Goal: Entertainment & Leisure: Consume media (video, audio)

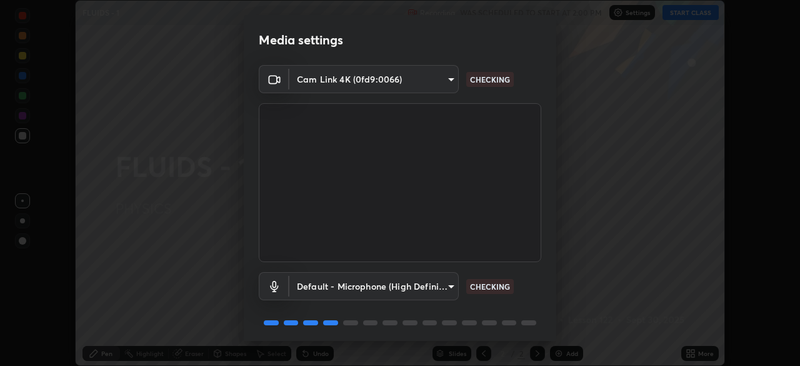
scroll to position [44, 0]
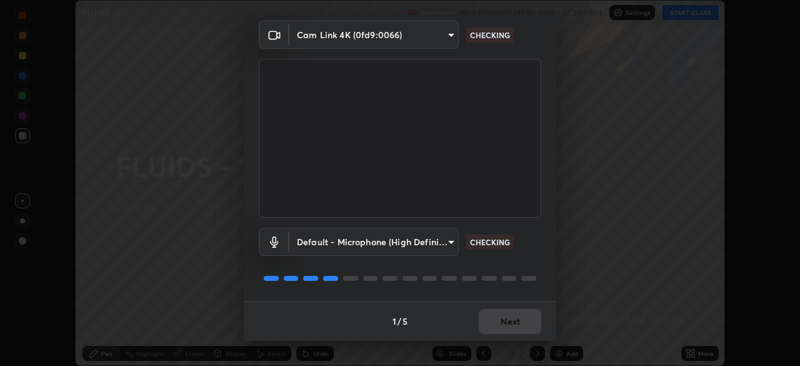
click at [408, 171] on video at bounding box center [400, 138] width 283 height 159
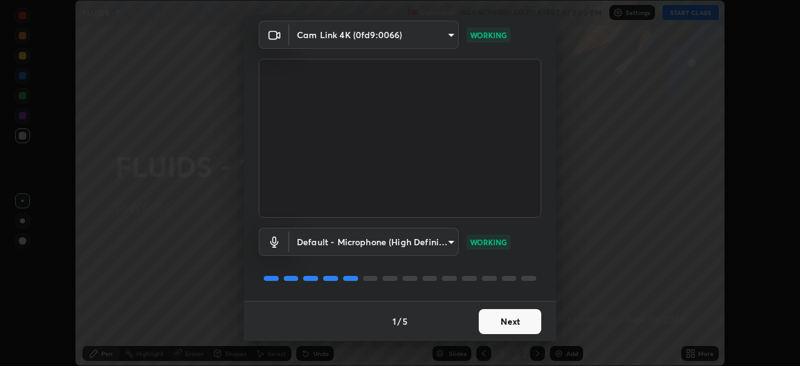
click at [508, 319] on button "Next" at bounding box center [510, 321] width 63 height 25
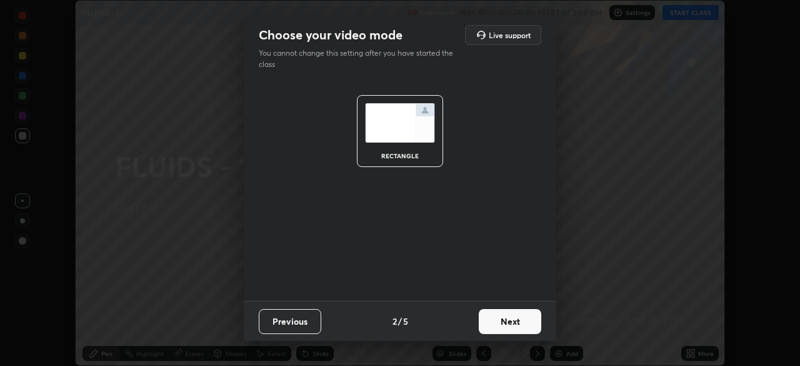
click at [510, 318] on button "Next" at bounding box center [510, 321] width 63 height 25
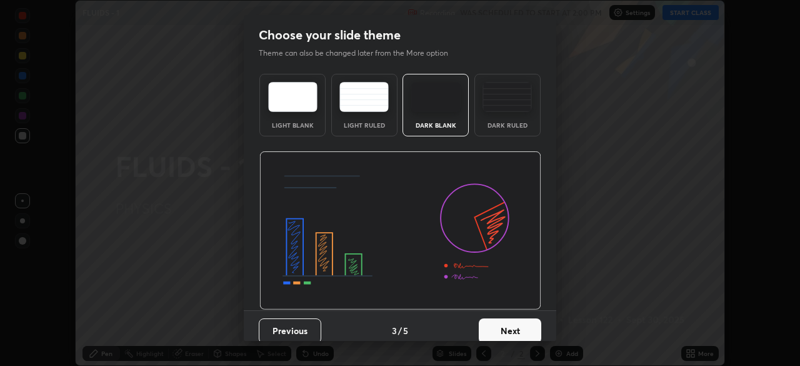
click at [501, 327] on button "Next" at bounding box center [510, 330] width 63 height 25
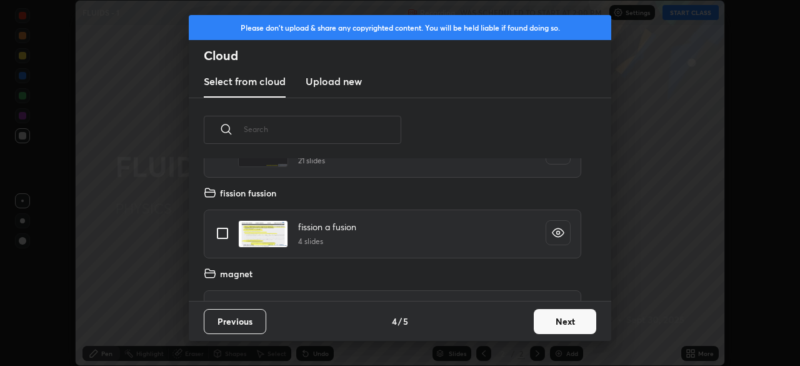
scroll to position [63, 0]
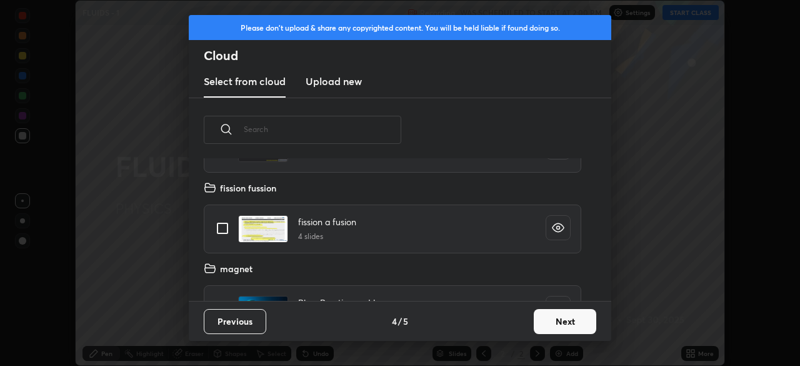
click at [547, 314] on button "Next" at bounding box center [565, 321] width 63 height 25
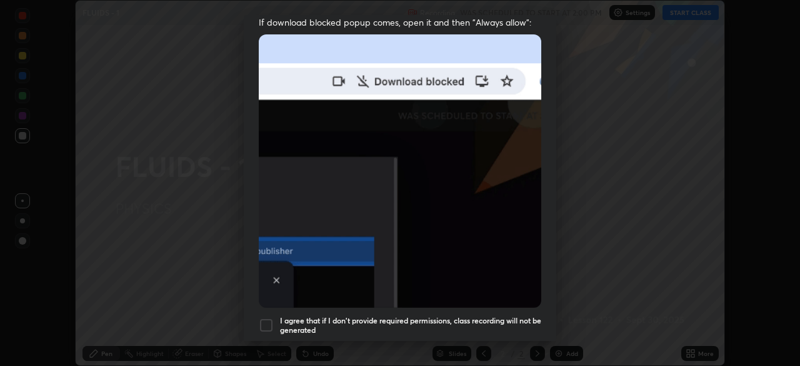
click at [265, 318] on div at bounding box center [266, 325] width 15 height 15
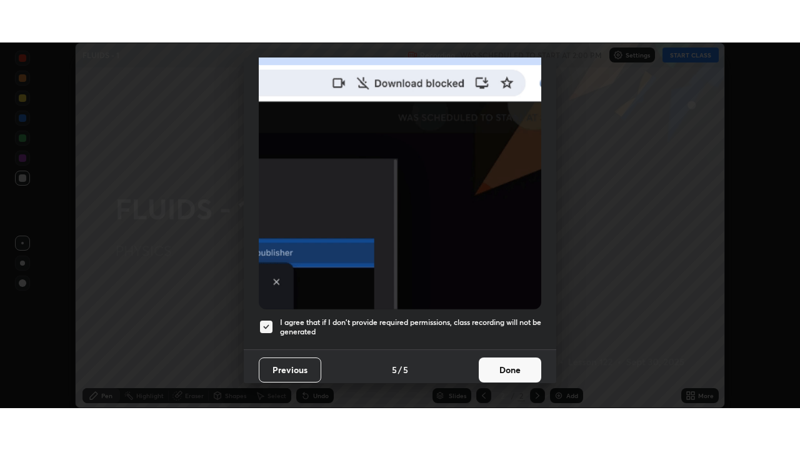
scroll to position [299, 0]
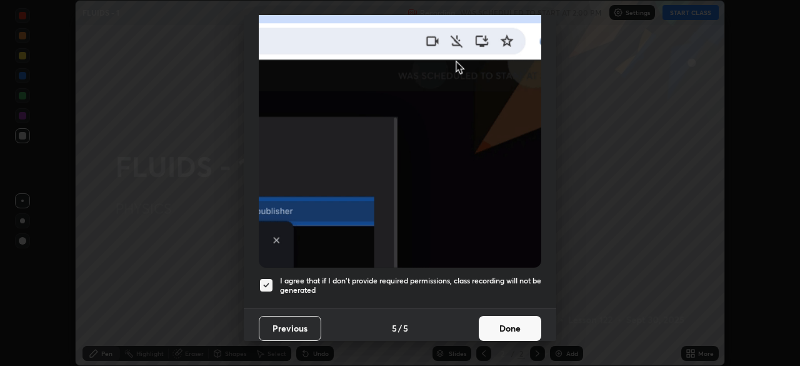
click at [503, 329] on button "Done" at bounding box center [510, 328] width 63 height 25
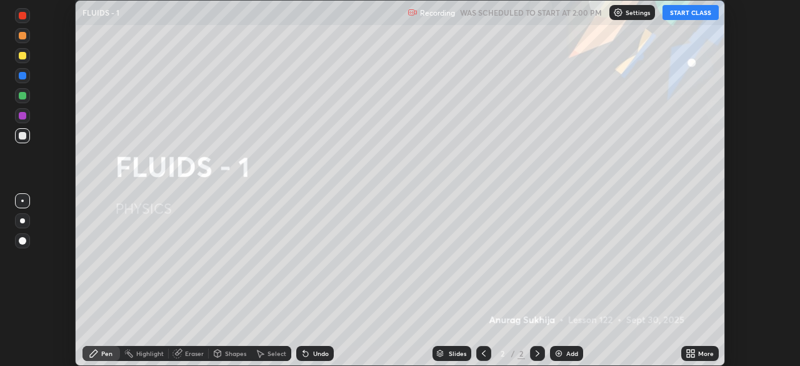
click at [687, 12] on button "START CLASS" at bounding box center [691, 12] width 56 height 15
click at [693, 354] on icon at bounding box center [692, 355] width 3 height 3
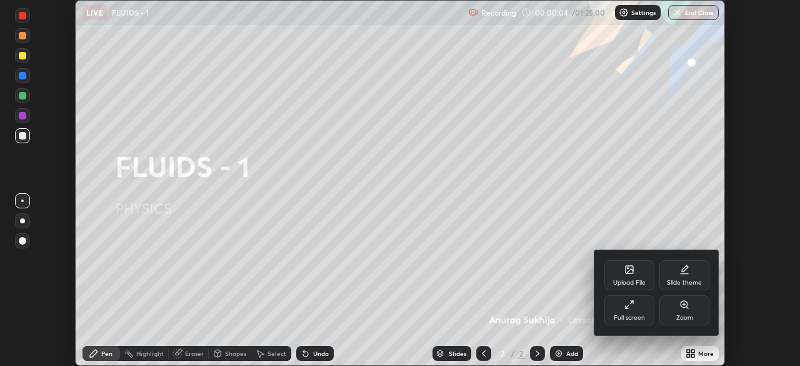
click at [614, 319] on div "Full screen" at bounding box center [629, 317] width 31 height 6
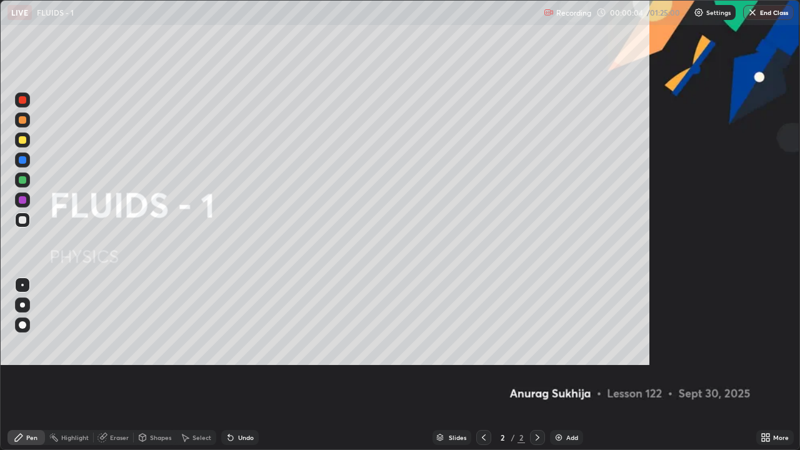
scroll to position [450, 800]
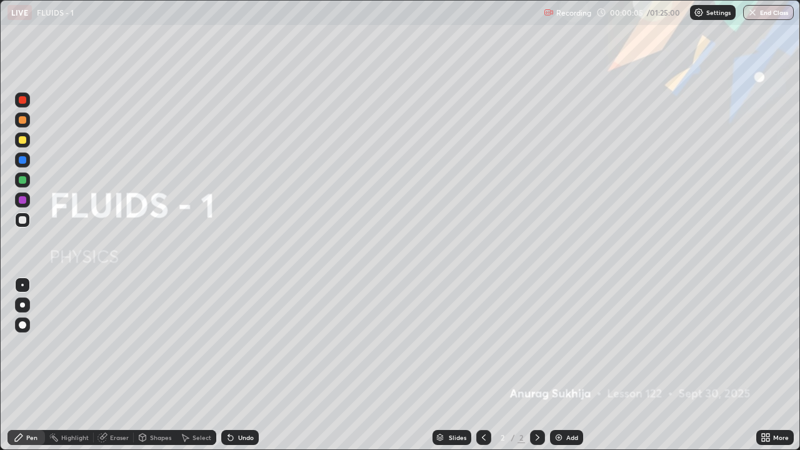
click at [566, 365] on div "Add" at bounding box center [572, 438] width 12 height 6
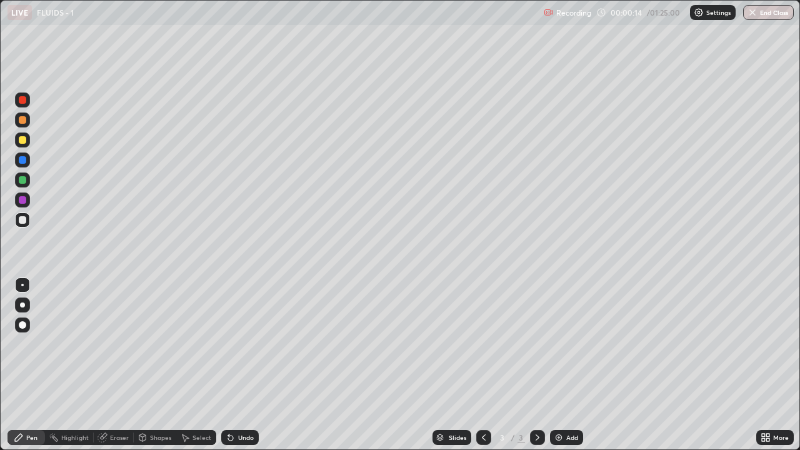
click at [18, 141] on div at bounding box center [22, 140] width 15 height 15
click at [22, 220] on div at bounding box center [23, 220] width 8 height 8
click at [17, 137] on div at bounding box center [22, 140] width 15 height 15
click at [185, 365] on icon at bounding box center [186, 439] width 7 height 8
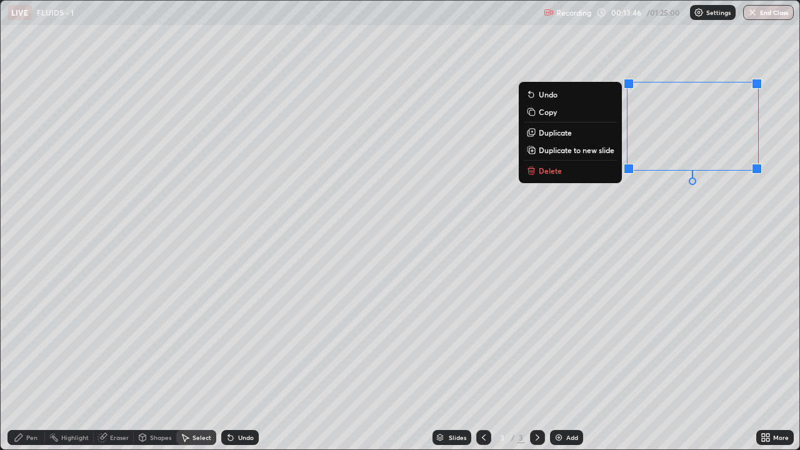
click at [638, 203] on div "0 ° Undo Copy Duplicate Duplicate to new slide Delete" at bounding box center [400, 225] width 799 height 449
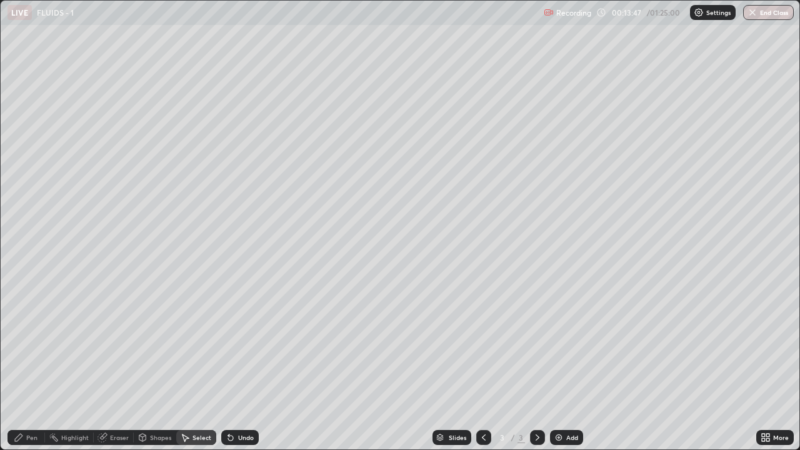
click at [24, 365] on div "Pen" at bounding box center [27, 437] width 38 height 15
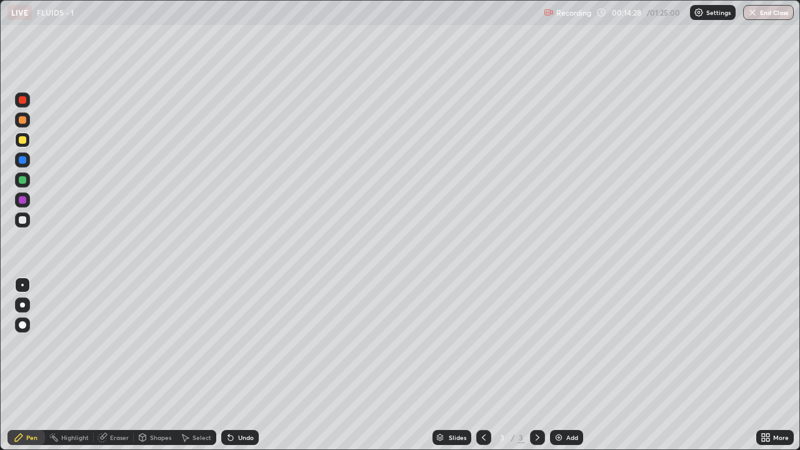
click at [108, 365] on div "Eraser" at bounding box center [114, 437] width 40 height 15
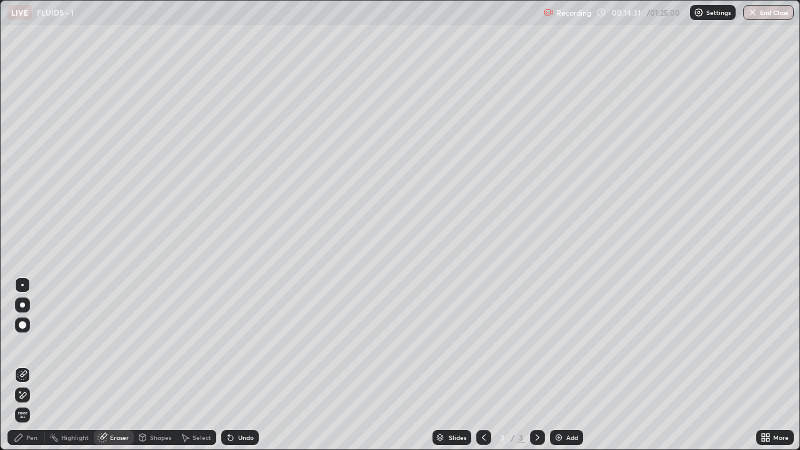
click at [24, 365] on div "Pen" at bounding box center [27, 437] width 38 height 15
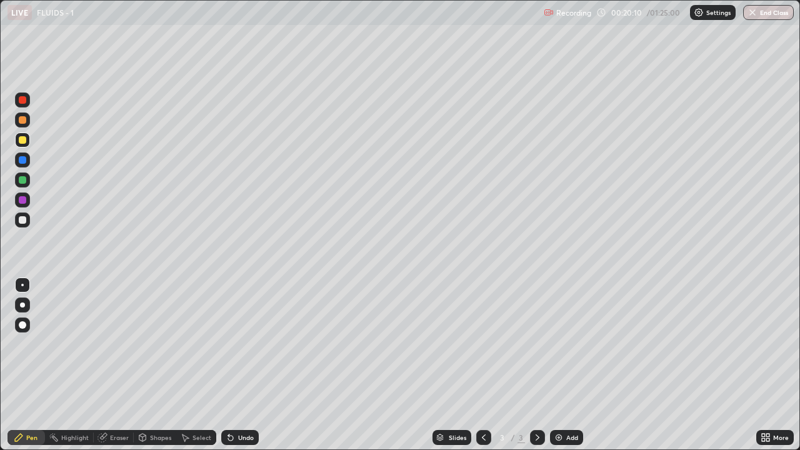
click at [570, 365] on div "Add" at bounding box center [566, 437] width 33 height 15
click at [249, 365] on div "Undo" at bounding box center [246, 438] width 16 height 6
click at [230, 365] on div "Undo" at bounding box center [240, 437] width 38 height 15
click at [244, 365] on div "Undo" at bounding box center [246, 438] width 16 height 6
click at [568, 365] on div "Add" at bounding box center [572, 438] width 12 height 6
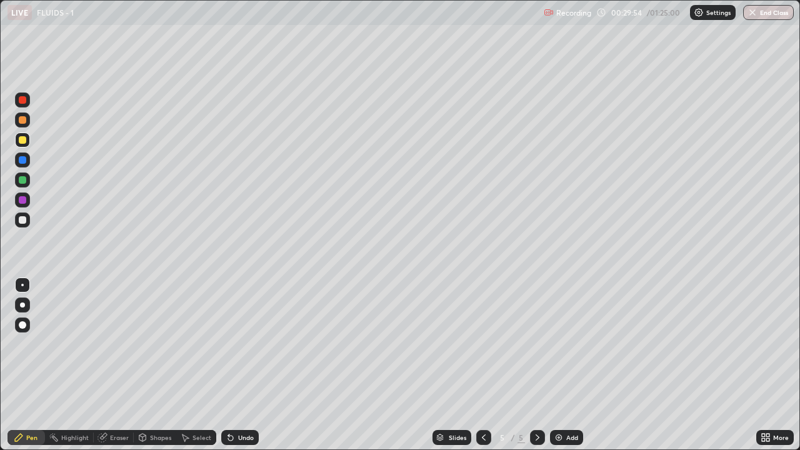
click at [23, 221] on div at bounding box center [23, 220] width 8 height 8
click at [20, 218] on div at bounding box center [23, 220] width 8 height 8
click at [25, 141] on div at bounding box center [23, 140] width 8 height 8
click at [243, 365] on div "Undo" at bounding box center [246, 438] width 16 height 6
click at [244, 365] on div "Undo" at bounding box center [246, 438] width 16 height 6
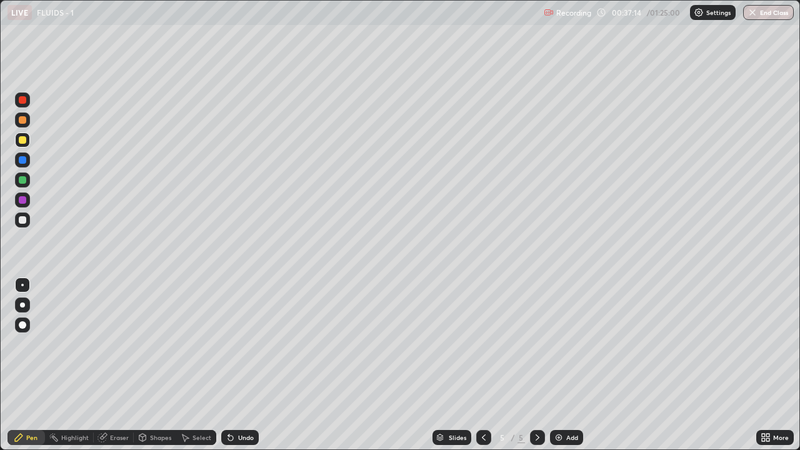
click at [244, 365] on div "Undo" at bounding box center [246, 438] width 16 height 6
click at [23, 220] on div at bounding box center [23, 220] width 8 height 8
click at [199, 365] on div "Select" at bounding box center [202, 438] width 19 height 6
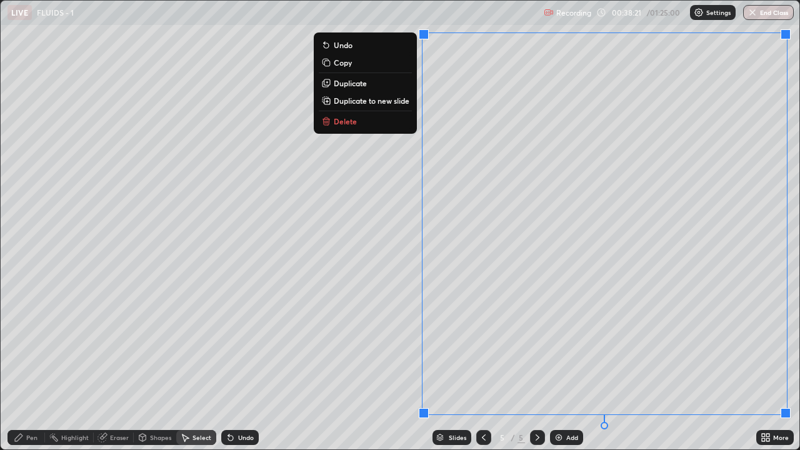
click at [354, 102] on p "Duplicate to new slide" at bounding box center [372, 101] width 76 height 10
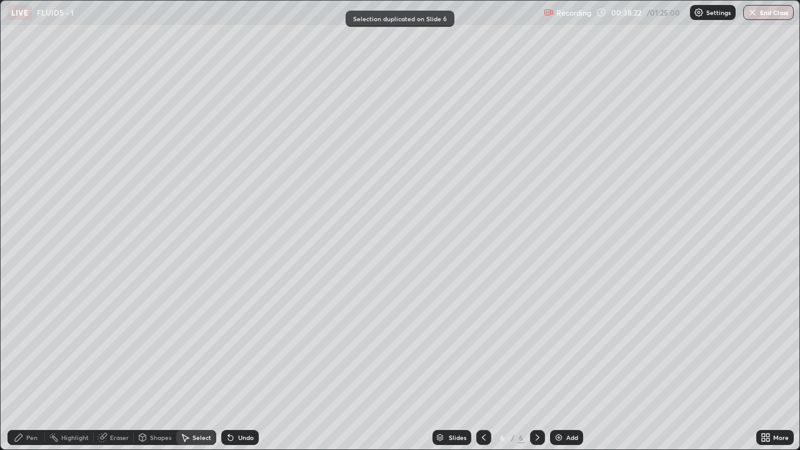
click at [32, 365] on div "Pen" at bounding box center [31, 438] width 11 height 6
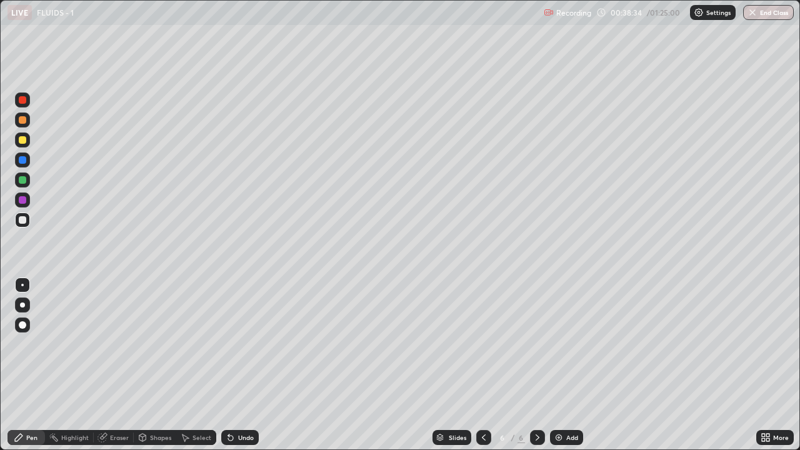
click at [240, 365] on div "Undo" at bounding box center [246, 438] width 16 height 6
click at [16, 140] on div at bounding box center [22, 140] width 15 height 15
click at [23, 221] on div at bounding box center [23, 220] width 8 height 8
click at [18, 144] on div at bounding box center [22, 140] width 15 height 15
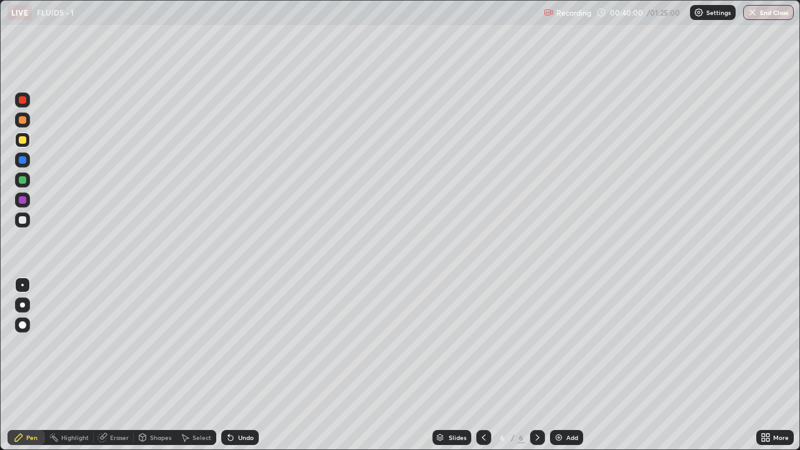
click at [233, 365] on icon at bounding box center [231, 438] width 10 height 10
click at [24, 223] on div at bounding box center [23, 220] width 8 height 8
click at [23, 139] on div at bounding box center [23, 140] width 8 height 8
click at [16, 140] on div at bounding box center [22, 140] width 15 height 15
click at [21, 223] on div at bounding box center [23, 220] width 8 height 8
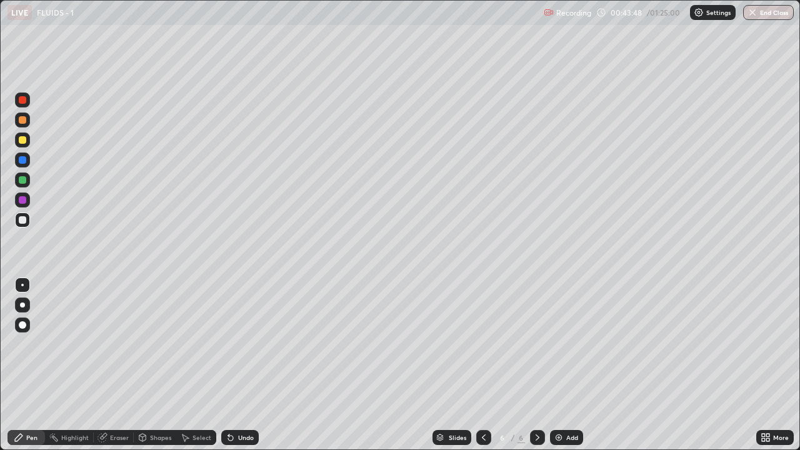
click at [199, 365] on div "Select" at bounding box center [196, 437] width 40 height 15
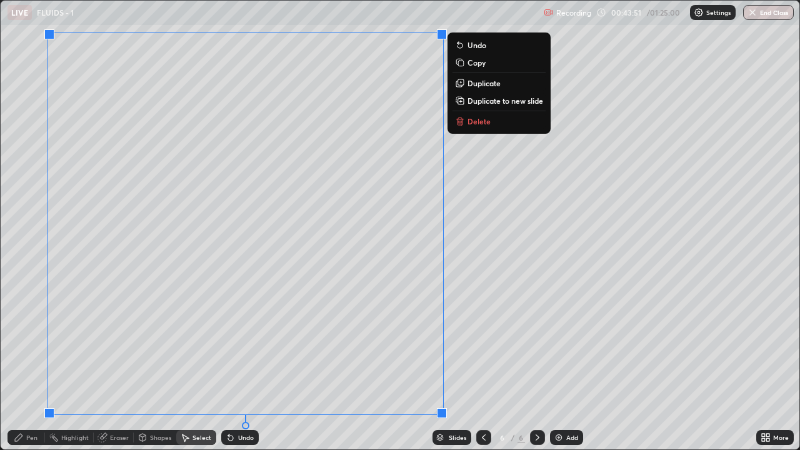
click at [19, 365] on icon at bounding box center [19, 438] width 10 height 10
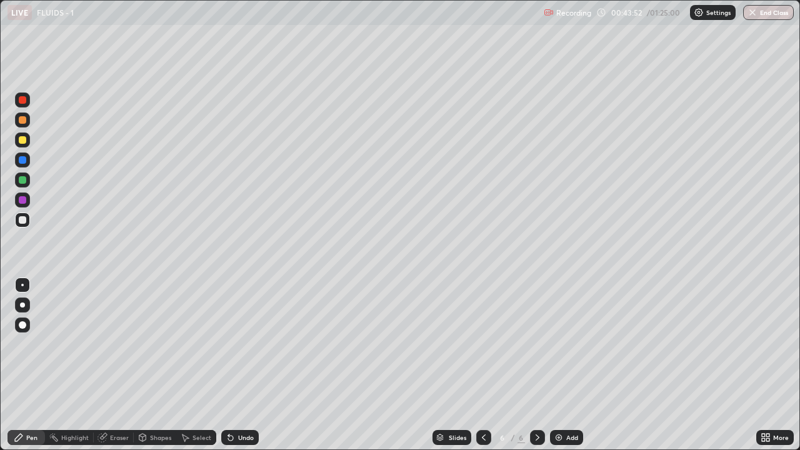
click at [21, 223] on div at bounding box center [23, 220] width 8 height 8
click at [203, 365] on div "Select" at bounding box center [202, 438] width 19 height 6
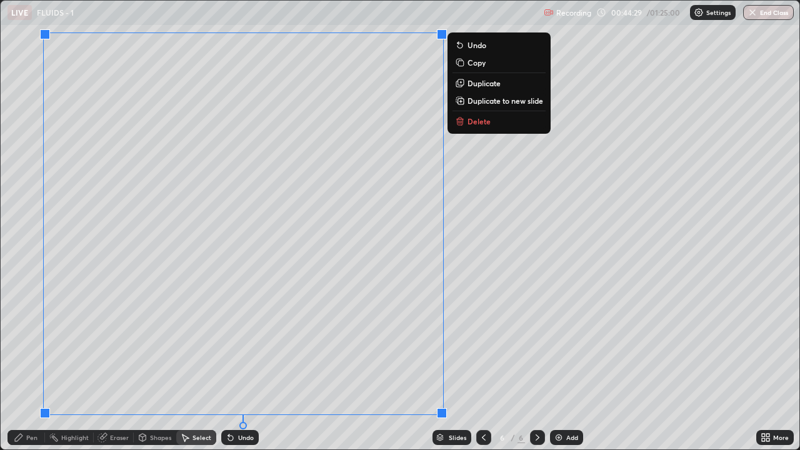
click at [468, 98] on p "Duplicate to new slide" at bounding box center [506, 101] width 76 height 10
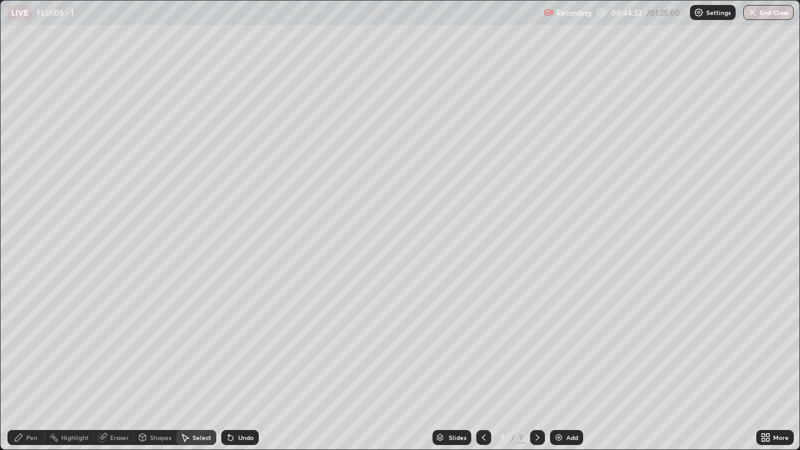
click at [28, 365] on div "Pen" at bounding box center [31, 438] width 11 height 6
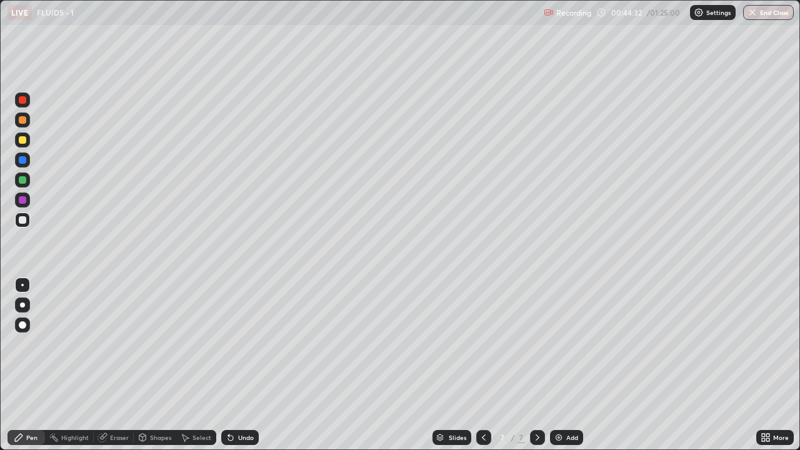
click at [21, 226] on div at bounding box center [22, 220] width 15 height 15
click at [23, 221] on div at bounding box center [23, 220] width 8 height 8
click at [229, 365] on div "Undo" at bounding box center [240, 437] width 38 height 15
click at [228, 365] on div "Undo" at bounding box center [240, 437] width 38 height 15
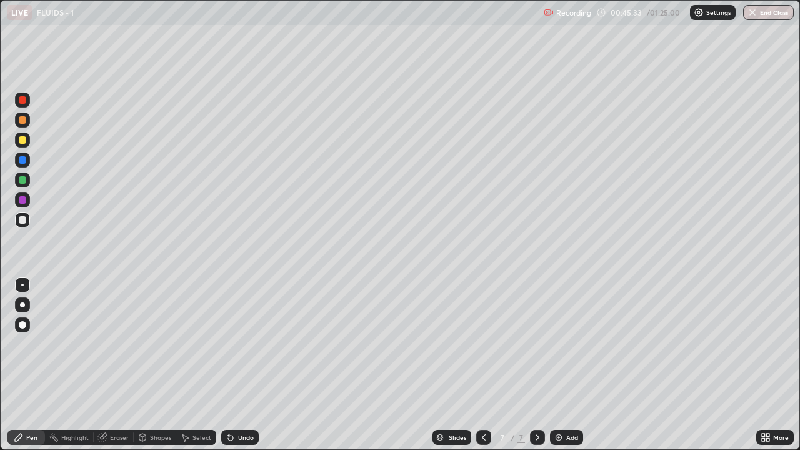
click at [24, 223] on div at bounding box center [23, 220] width 8 height 8
click at [24, 218] on div at bounding box center [23, 220] width 8 height 8
click at [19, 143] on div at bounding box center [22, 140] width 15 height 15
click at [229, 365] on icon at bounding box center [230, 438] width 5 height 5
click at [22, 219] on div at bounding box center [23, 220] width 8 height 8
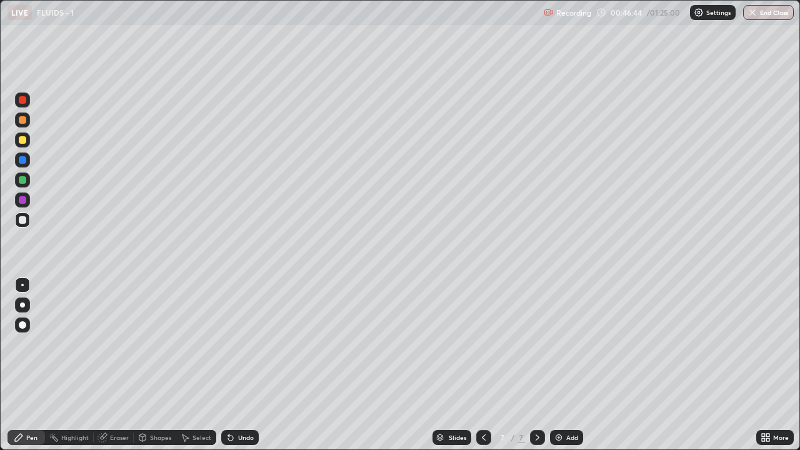
click at [225, 365] on div "Undo" at bounding box center [240, 437] width 38 height 15
click at [18, 141] on div at bounding box center [22, 140] width 15 height 15
click at [195, 365] on div "Select" at bounding box center [202, 438] width 19 height 6
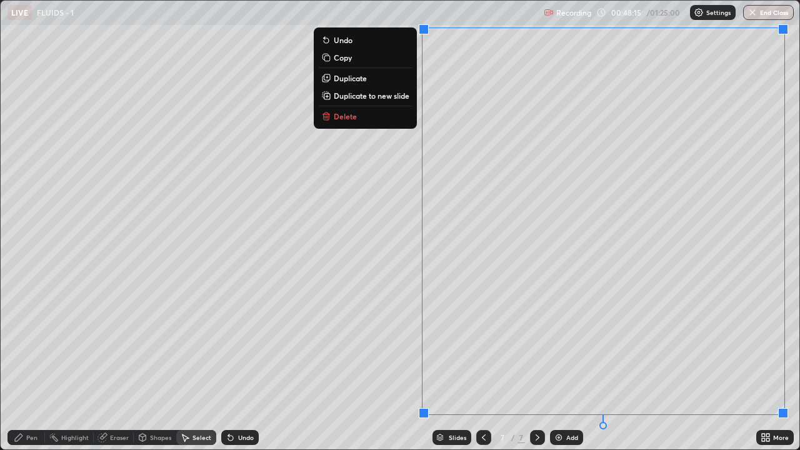
click at [344, 98] on p "Duplicate to new slide" at bounding box center [372, 96] width 76 height 10
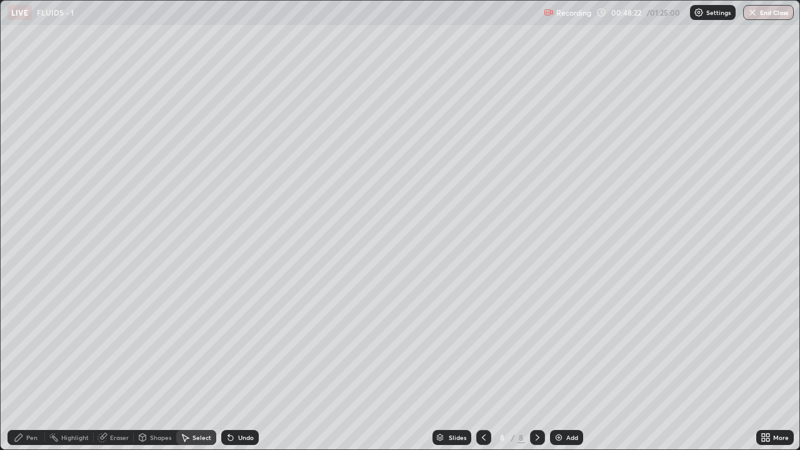
click at [29, 365] on div "Pen" at bounding box center [31, 438] width 11 height 6
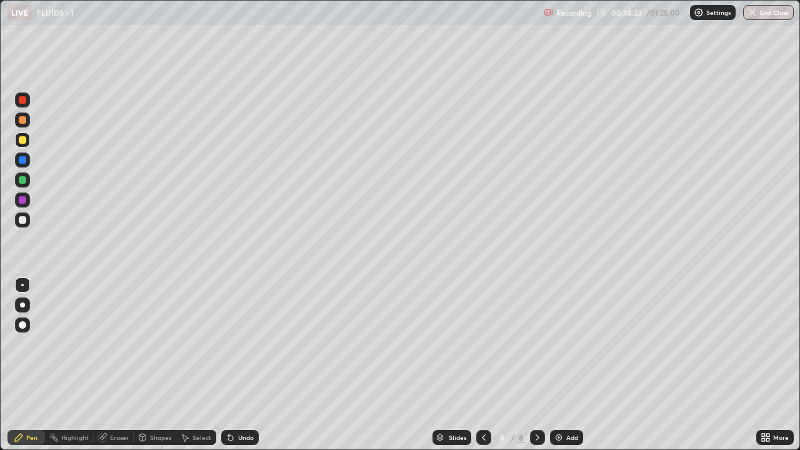
click at [19, 218] on div at bounding box center [22, 220] width 15 height 15
click at [228, 365] on icon at bounding box center [228, 435] width 1 height 1
click at [234, 365] on div "Undo" at bounding box center [240, 437] width 38 height 15
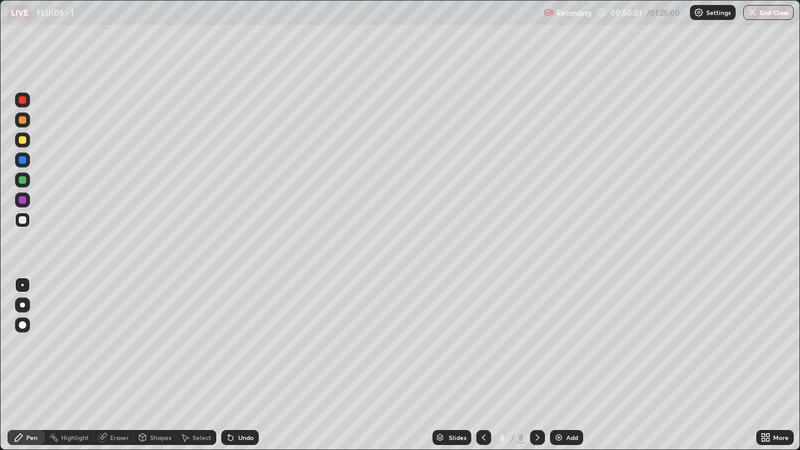
click at [233, 365] on icon at bounding box center [231, 438] width 10 height 10
click at [20, 141] on div at bounding box center [23, 140] width 8 height 8
click at [234, 365] on div "Undo" at bounding box center [240, 437] width 38 height 15
click at [24, 139] on div at bounding box center [23, 140] width 8 height 8
click at [21, 219] on div at bounding box center [23, 220] width 8 height 8
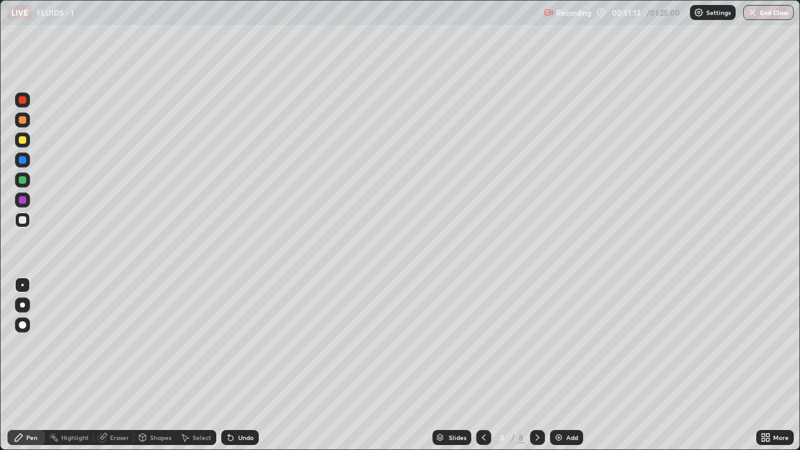
click at [22, 140] on div at bounding box center [23, 140] width 8 height 8
click at [233, 365] on icon at bounding box center [231, 438] width 10 height 10
click at [24, 218] on div at bounding box center [23, 220] width 8 height 8
click at [236, 365] on div "Undo" at bounding box center [240, 437] width 38 height 15
click at [211, 365] on div "Select" at bounding box center [196, 437] width 40 height 15
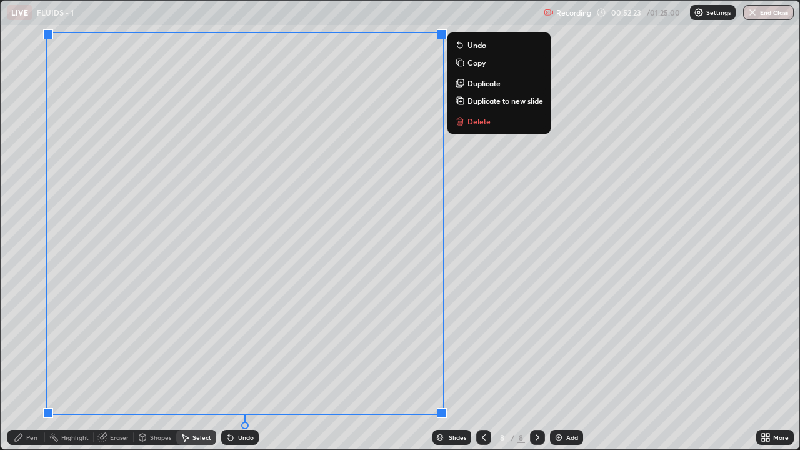
click at [488, 102] on p "Duplicate to new slide" at bounding box center [506, 101] width 76 height 10
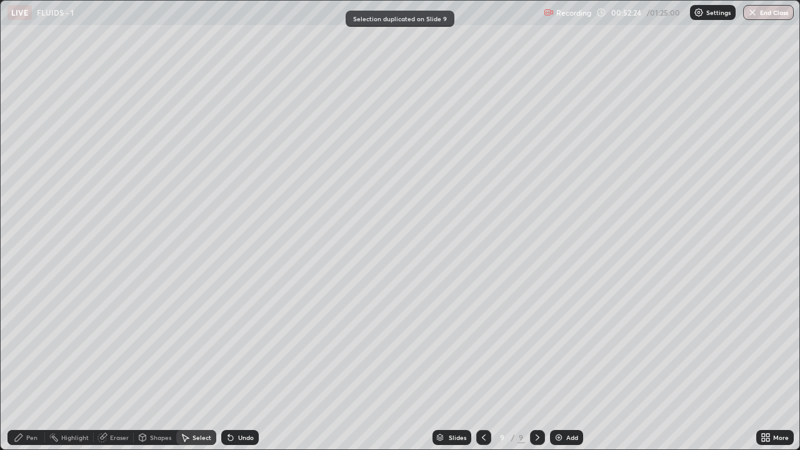
click at [24, 365] on div "Pen" at bounding box center [27, 437] width 38 height 15
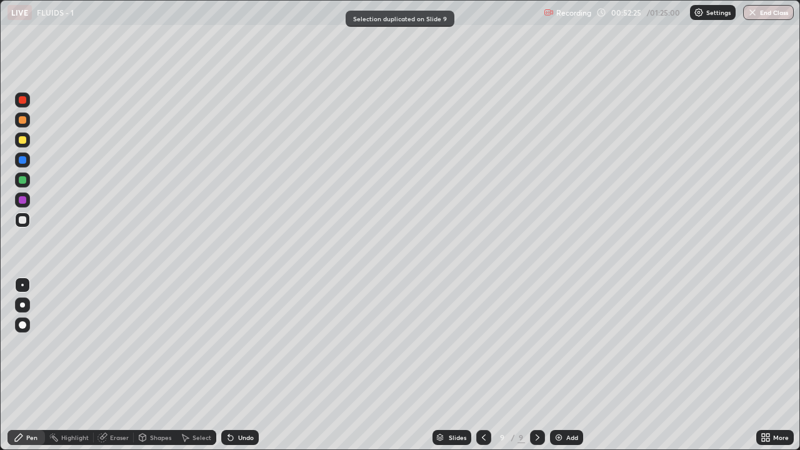
click at [23, 139] on div at bounding box center [23, 140] width 8 height 8
click at [246, 365] on div "Undo" at bounding box center [246, 438] width 16 height 6
click at [198, 365] on div "Select" at bounding box center [202, 438] width 19 height 6
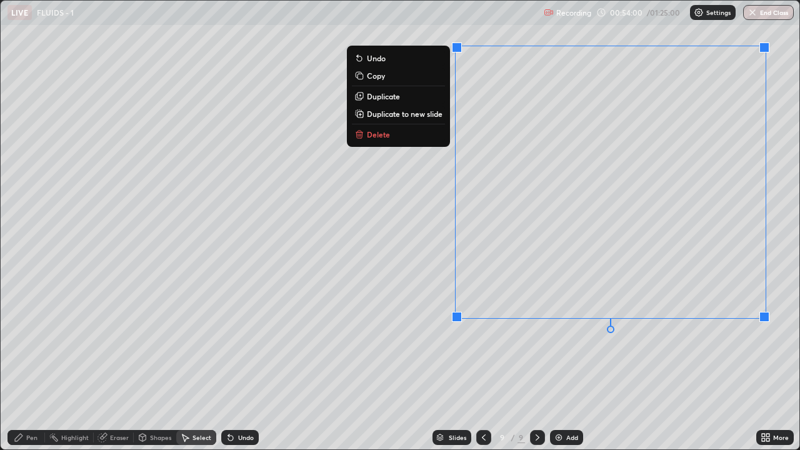
click at [376, 111] on p "Duplicate to new slide" at bounding box center [405, 114] width 76 height 10
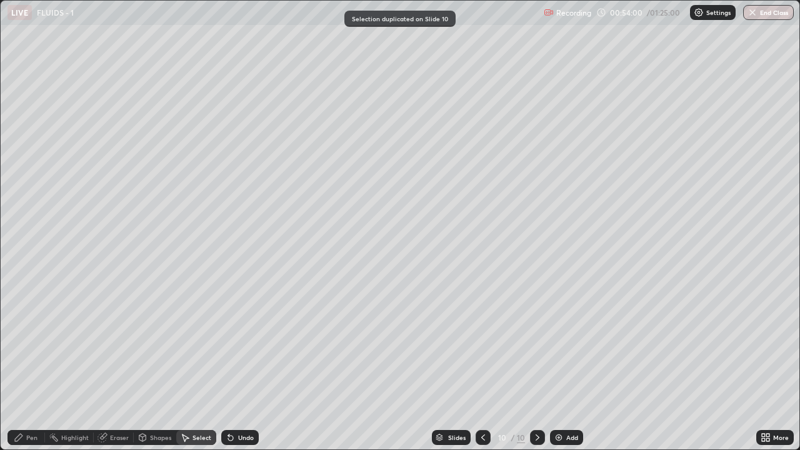
click at [26, 365] on div "Pen" at bounding box center [27, 437] width 38 height 15
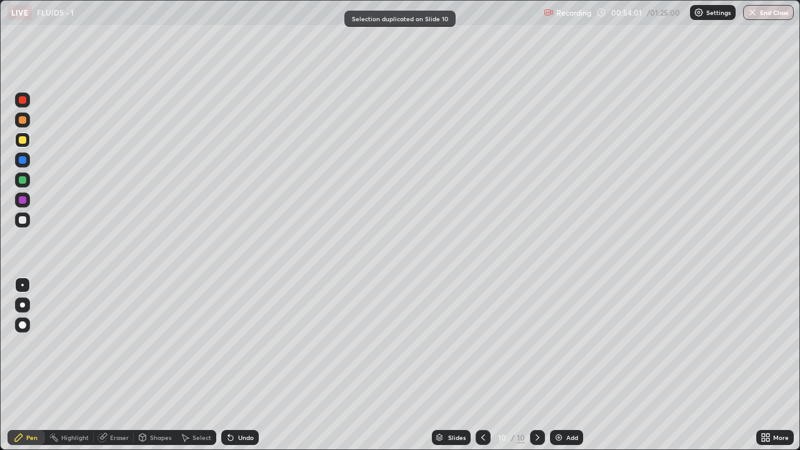
click at [22, 222] on div at bounding box center [23, 220] width 8 height 8
click at [21, 140] on div at bounding box center [23, 140] width 8 height 8
click at [233, 365] on div "Undo" at bounding box center [240, 437] width 38 height 15
click at [17, 138] on div at bounding box center [22, 140] width 15 height 15
click at [25, 181] on div at bounding box center [23, 180] width 8 height 8
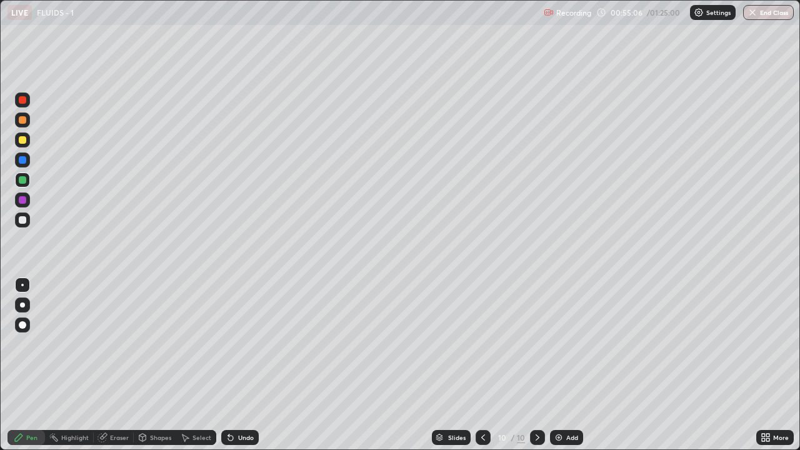
click at [23, 214] on div at bounding box center [22, 220] width 15 height 15
click at [19, 221] on div at bounding box center [23, 220] width 8 height 8
click at [18, 135] on div at bounding box center [22, 140] width 15 height 15
click at [18, 178] on div at bounding box center [22, 180] width 15 height 15
click at [241, 365] on div "Undo" at bounding box center [240, 437] width 38 height 15
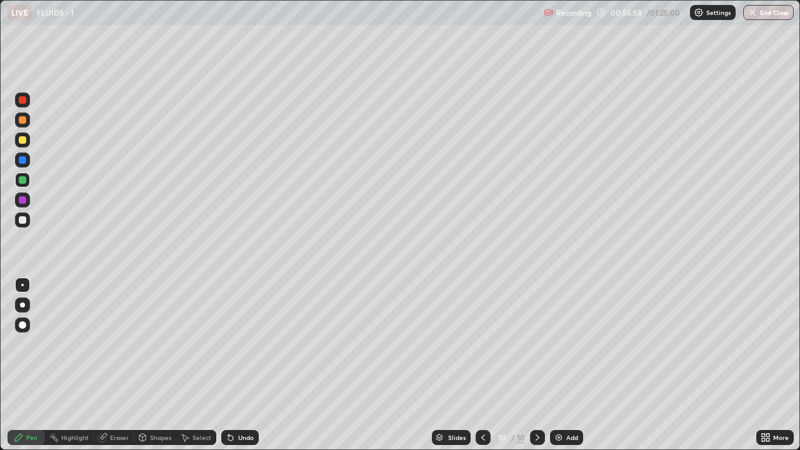
click at [238, 365] on div "Undo" at bounding box center [240, 437] width 38 height 15
click at [243, 365] on div "Undo" at bounding box center [240, 437] width 38 height 15
click at [234, 365] on div "Undo" at bounding box center [240, 437] width 38 height 15
click at [234, 365] on icon at bounding box center [231, 438] width 10 height 10
click at [233, 365] on icon at bounding box center [231, 438] width 10 height 10
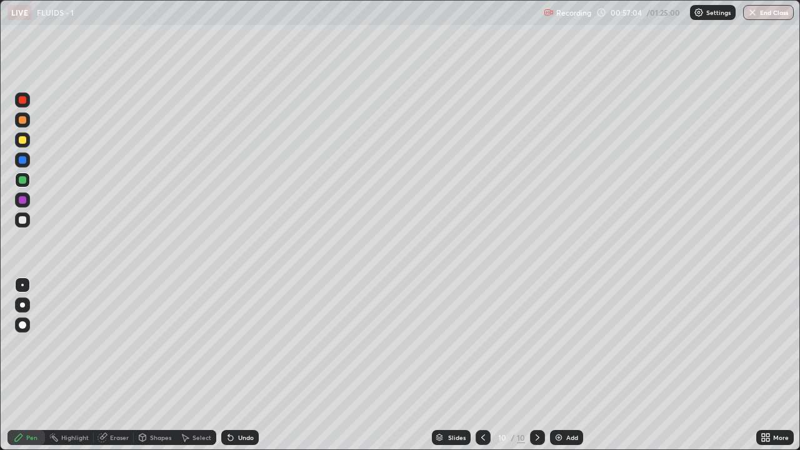
click at [22, 218] on div at bounding box center [23, 220] width 8 height 8
click at [242, 365] on div "Undo" at bounding box center [246, 438] width 16 height 6
click at [238, 365] on div "Undo" at bounding box center [246, 438] width 16 height 6
click at [185, 365] on div "Select" at bounding box center [196, 437] width 40 height 15
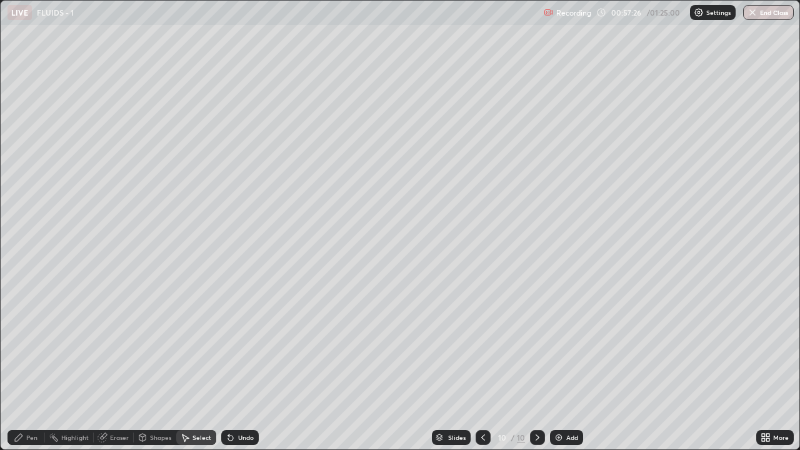
click at [198, 365] on div "Select" at bounding box center [196, 437] width 40 height 15
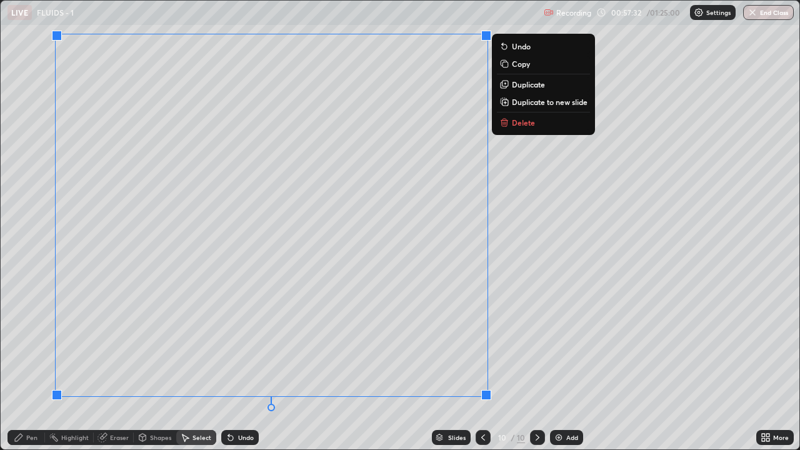
click at [535, 101] on p "Duplicate to new slide" at bounding box center [550, 102] width 76 height 10
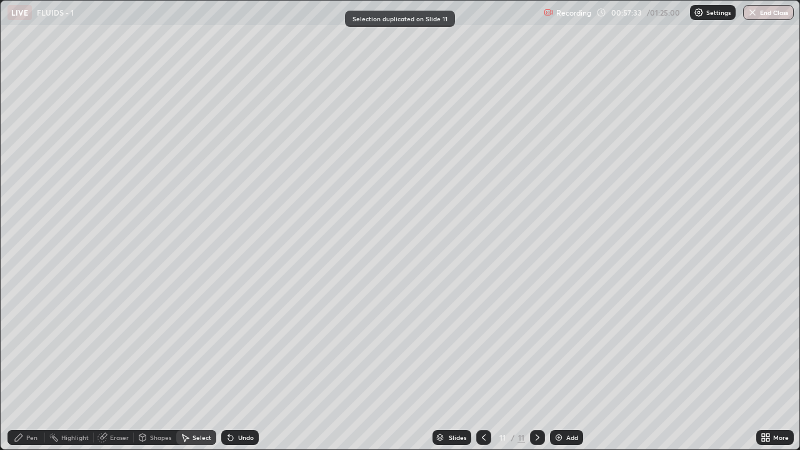
click at [24, 365] on div "Pen" at bounding box center [27, 437] width 38 height 15
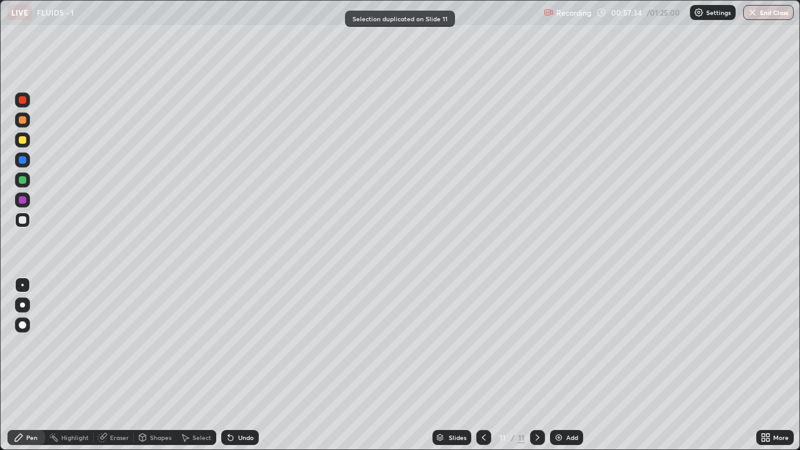
click at [19, 217] on div at bounding box center [22, 220] width 15 height 15
click at [236, 365] on div "Undo" at bounding box center [240, 437] width 38 height 15
click at [234, 365] on div "Undo" at bounding box center [240, 437] width 38 height 15
click at [239, 365] on div "Undo" at bounding box center [240, 437] width 38 height 15
click at [236, 365] on div "Undo" at bounding box center [240, 437] width 38 height 15
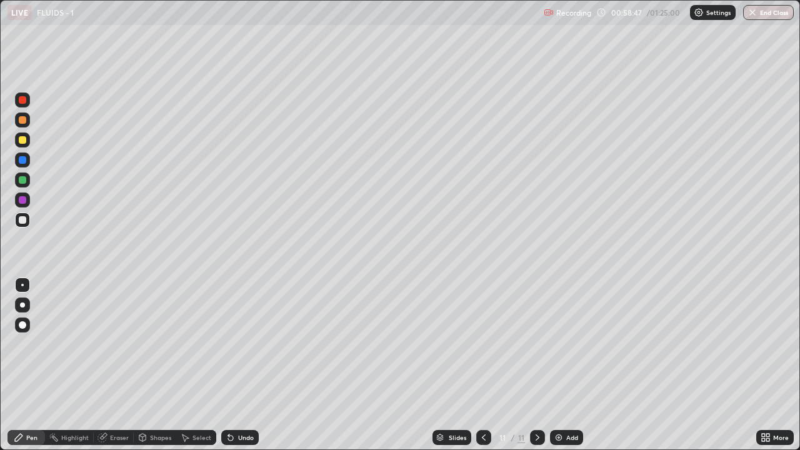
click at [235, 365] on div "Undo" at bounding box center [240, 437] width 38 height 15
click at [194, 365] on div "Select" at bounding box center [202, 438] width 19 height 6
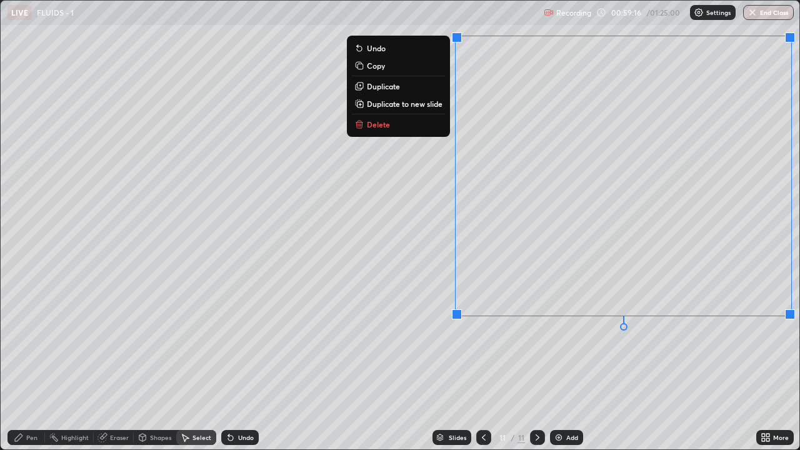
click at [378, 104] on p "Duplicate to new slide" at bounding box center [405, 104] width 76 height 10
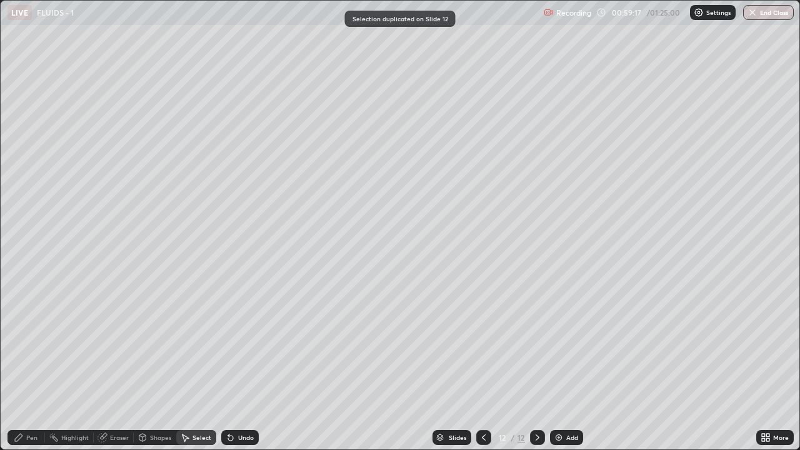
click at [26, 365] on div "Pen" at bounding box center [27, 437] width 38 height 15
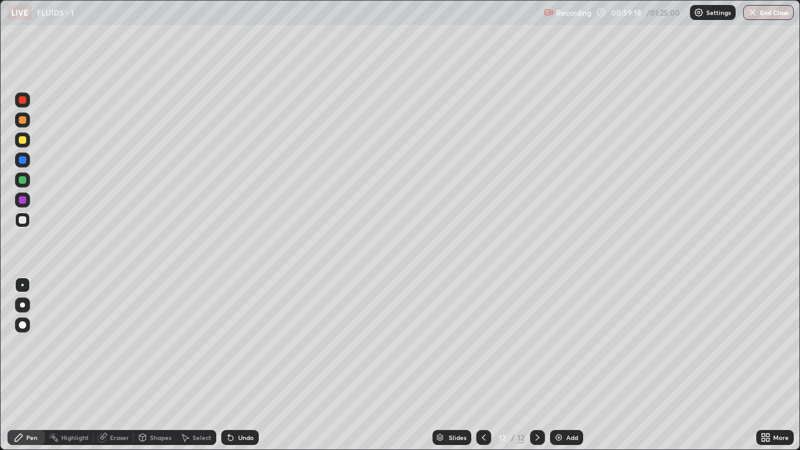
click at [15, 143] on div at bounding box center [22, 140] width 15 height 15
click at [485, 365] on div at bounding box center [483, 437] width 15 height 15
click at [480, 365] on div at bounding box center [483, 437] width 15 height 15
click at [481, 365] on icon at bounding box center [484, 438] width 10 height 10
click at [537, 365] on div at bounding box center [537, 437] width 15 height 15
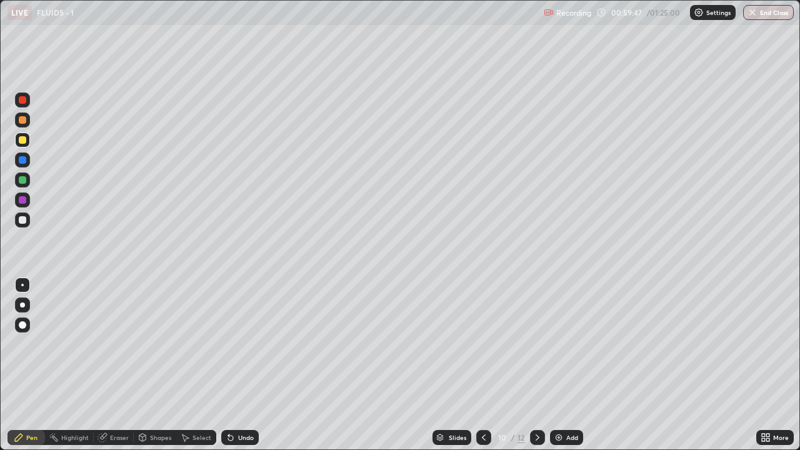
click at [536, 365] on icon at bounding box center [538, 438] width 10 height 10
click at [199, 365] on div "Select" at bounding box center [202, 438] width 19 height 6
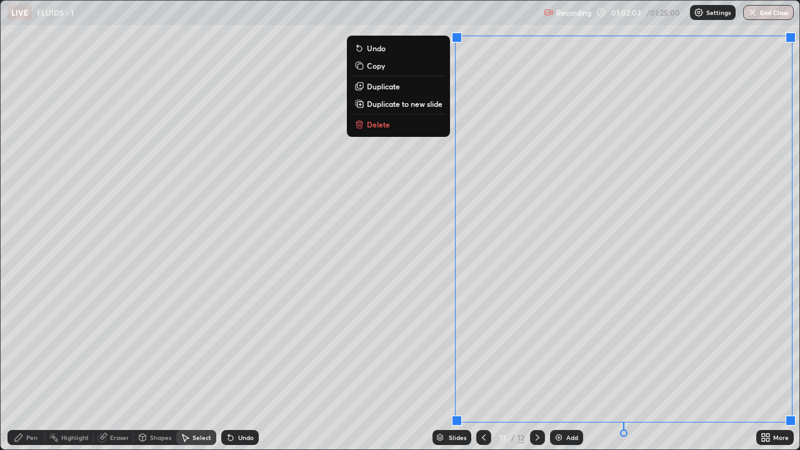
click at [386, 104] on p "Duplicate to new slide" at bounding box center [405, 104] width 76 height 10
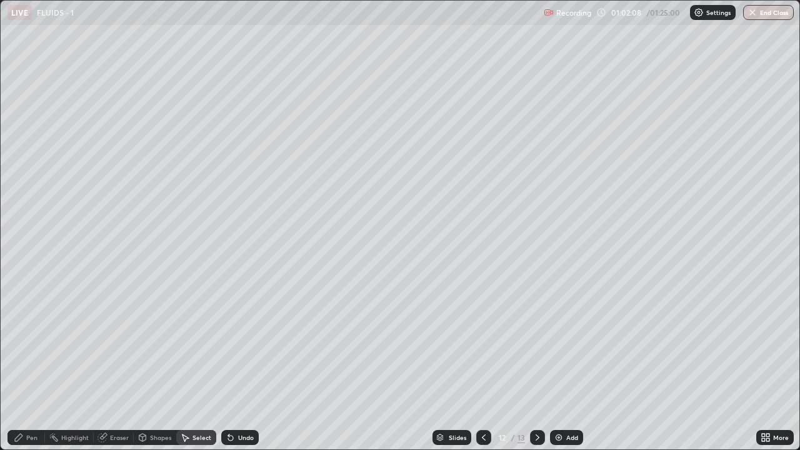
click at [24, 365] on div "Pen" at bounding box center [27, 437] width 38 height 15
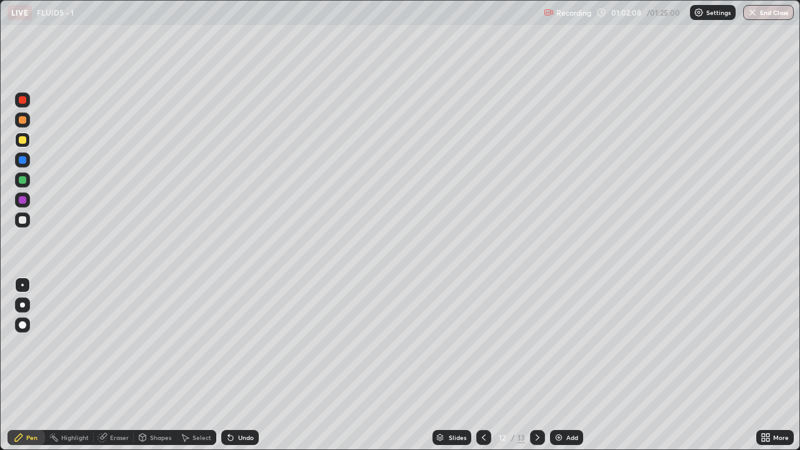
click at [23, 216] on div at bounding box center [23, 220] width 8 height 8
click at [115, 365] on div "Eraser" at bounding box center [119, 438] width 19 height 6
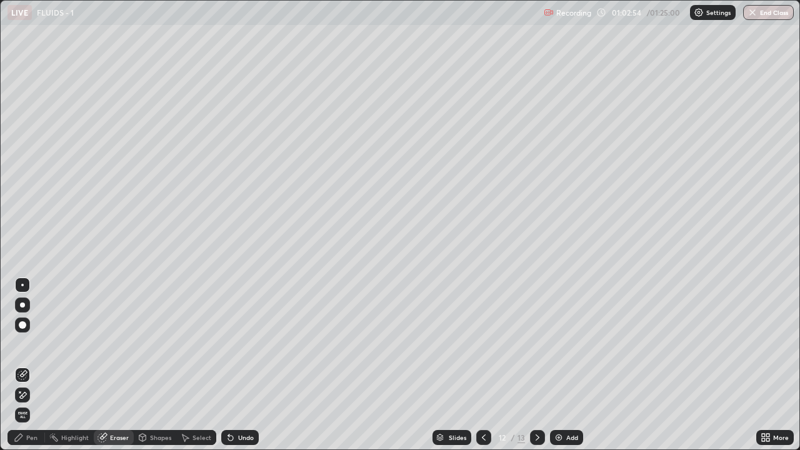
click at [17, 365] on icon at bounding box center [19, 438] width 8 height 8
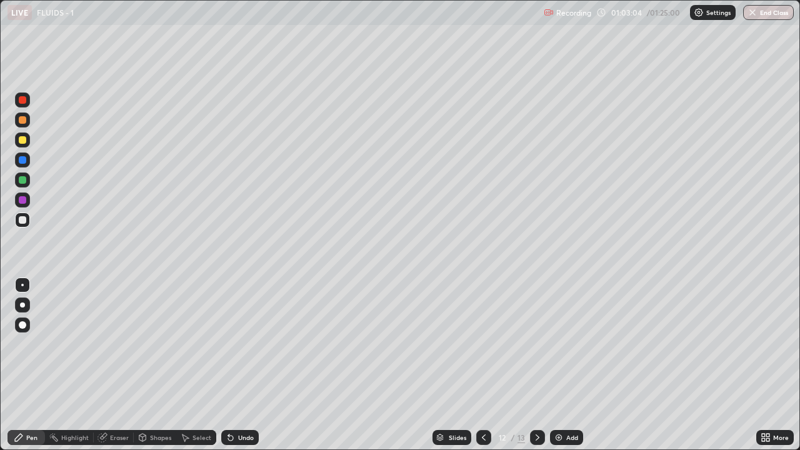
click at [21, 140] on div at bounding box center [23, 140] width 8 height 8
click at [17, 142] on div at bounding box center [22, 140] width 15 height 15
click at [21, 181] on div at bounding box center [23, 180] width 8 height 8
click at [25, 139] on div at bounding box center [23, 140] width 8 height 8
click at [241, 365] on div "Undo" at bounding box center [246, 438] width 16 height 6
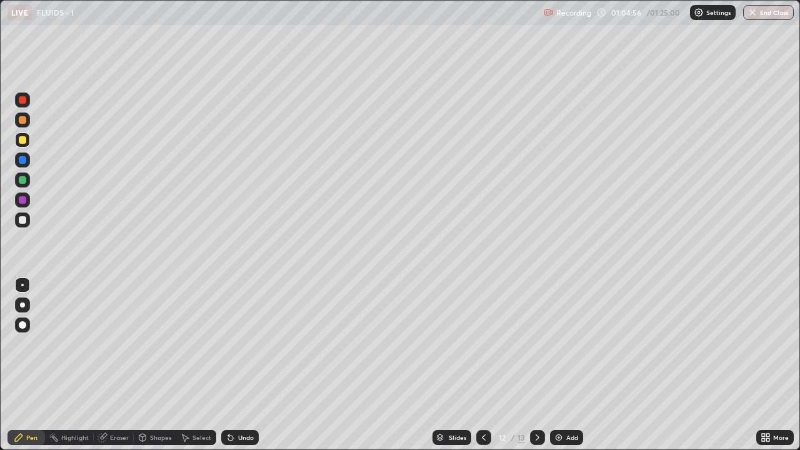
click at [241, 365] on div "Undo" at bounding box center [246, 438] width 16 height 6
click at [204, 365] on div "Select" at bounding box center [202, 438] width 19 height 6
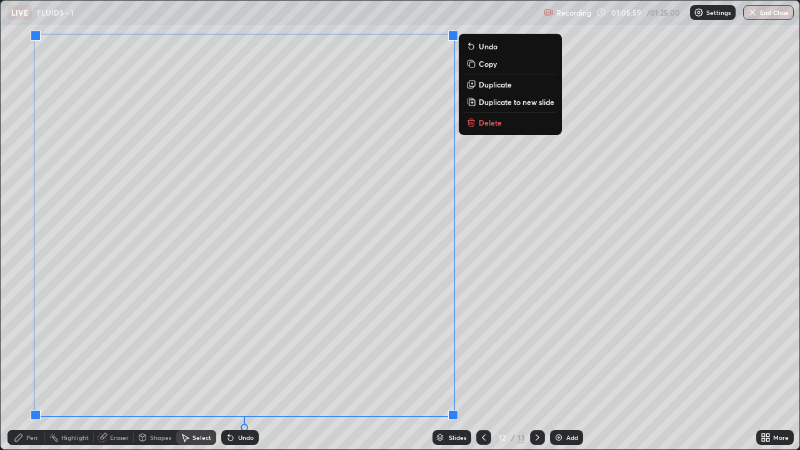
click at [505, 101] on p "Duplicate to new slide" at bounding box center [517, 102] width 76 height 10
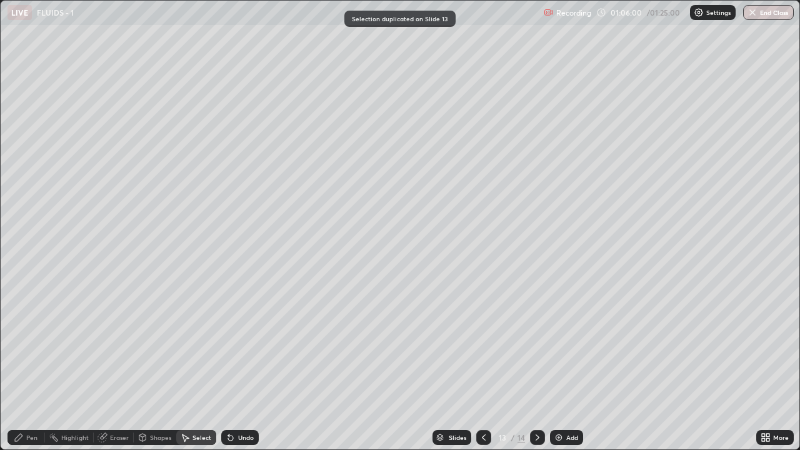
click at [28, 365] on div "Pen" at bounding box center [31, 438] width 11 height 6
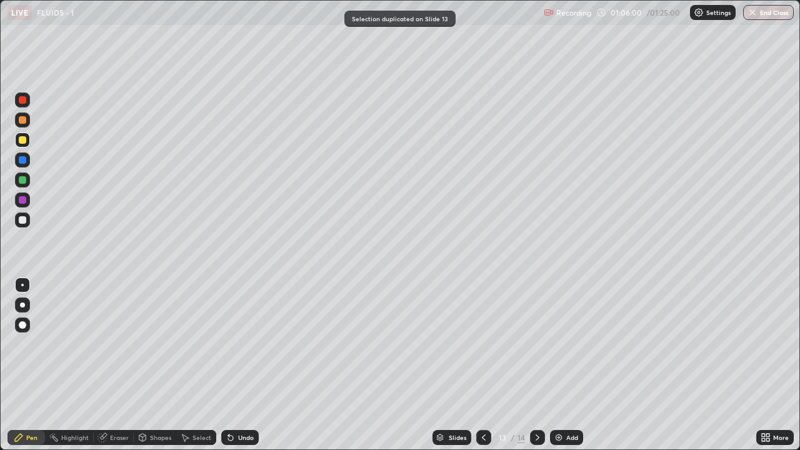
click at [25, 220] on div at bounding box center [23, 220] width 8 height 8
click at [21, 139] on div at bounding box center [23, 140] width 8 height 8
click at [194, 365] on div "Select" at bounding box center [202, 438] width 19 height 6
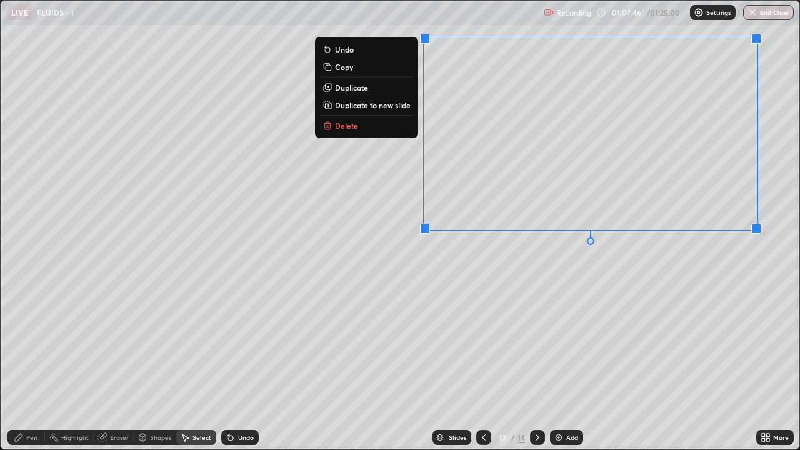
click at [368, 103] on p "Duplicate to new slide" at bounding box center [373, 105] width 76 height 10
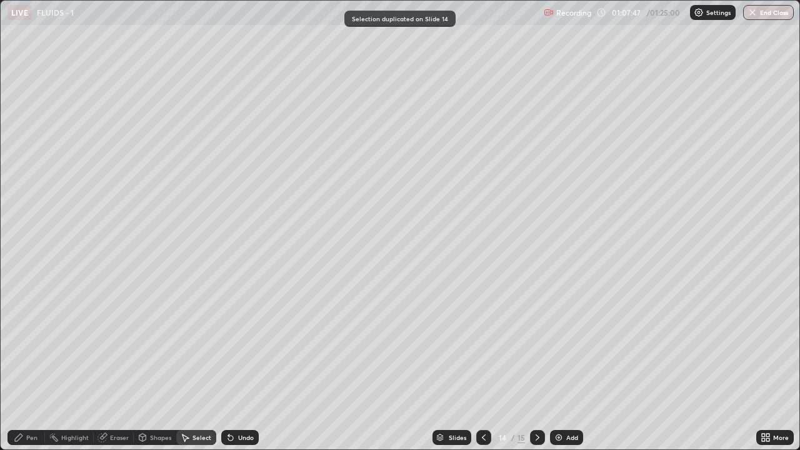
click at [38, 365] on div "Pen" at bounding box center [27, 437] width 38 height 15
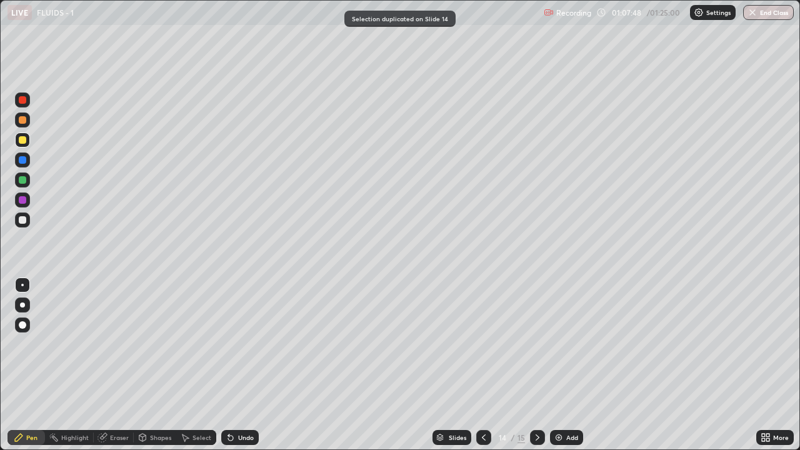
click at [20, 219] on div at bounding box center [23, 220] width 8 height 8
click at [23, 140] on div at bounding box center [23, 140] width 8 height 8
click at [16, 140] on div at bounding box center [22, 140] width 15 height 15
click at [25, 223] on div at bounding box center [23, 220] width 8 height 8
click at [26, 139] on div at bounding box center [23, 140] width 8 height 8
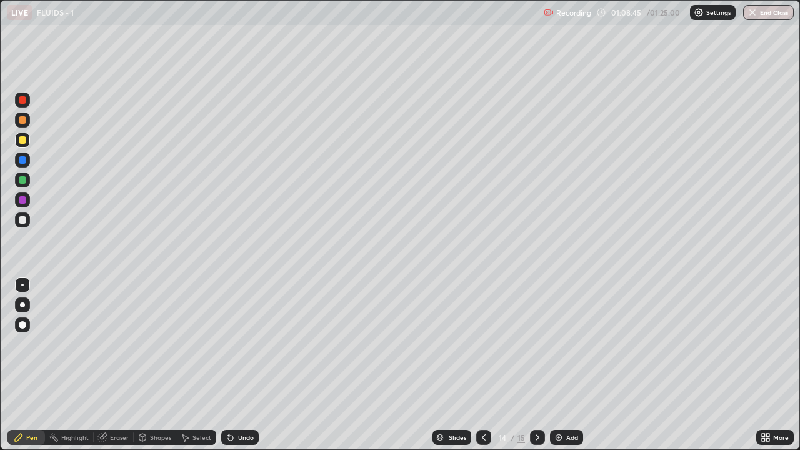
click at [187, 365] on icon at bounding box center [186, 439] width 7 height 8
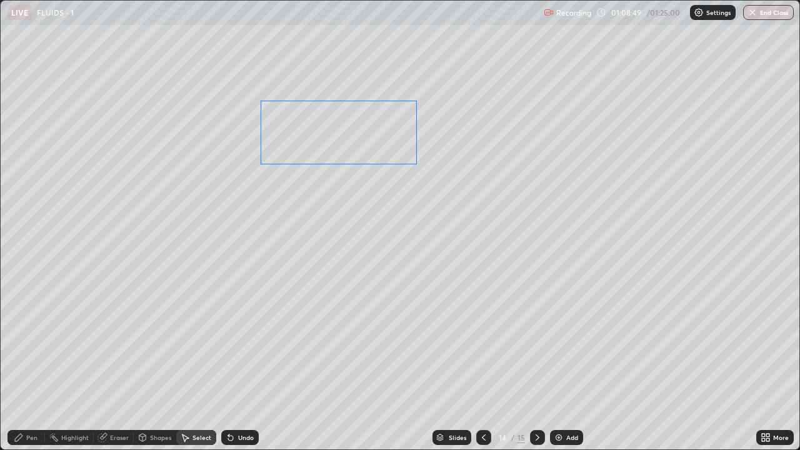
click at [326, 153] on div "0 ° Undo Copy Duplicate Duplicate to new slide Delete" at bounding box center [400, 225] width 799 height 449
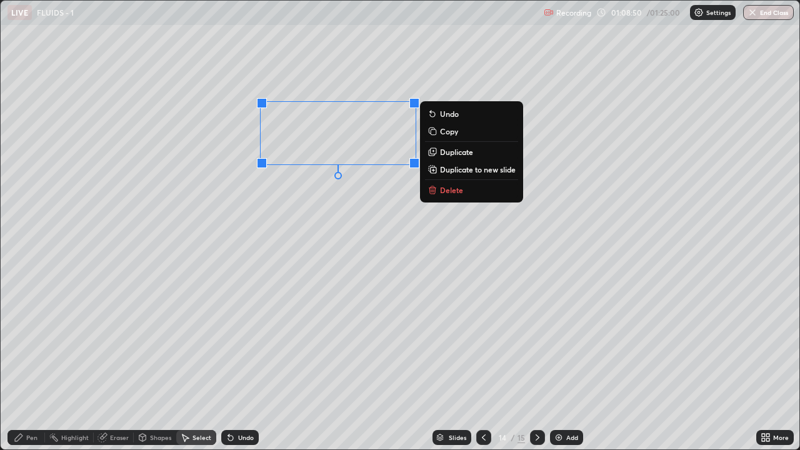
click at [273, 201] on div "0 ° Undo Copy Duplicate Duplicate to new slide Delete" at bounding box center [400, 225] width 799 height 449
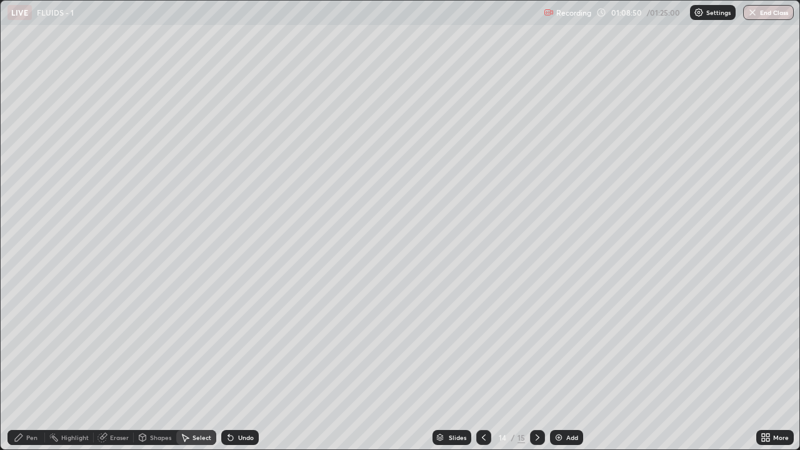
click at [24, 365] on icon at bounding box center [19, 438] width 10 height 10
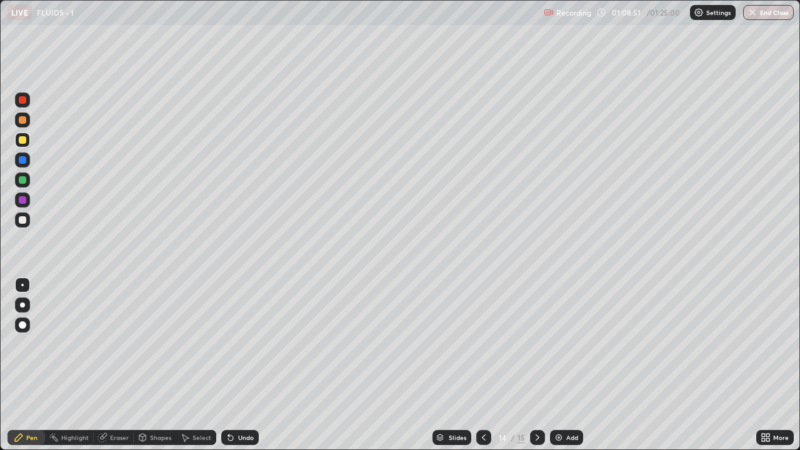
click at [22, 181] on div at bounding box center [23, 180] width 8 height 8
click at [16, 221] on div at bounding box center [22, 220] width 15 height 15
click at [23, 179] on div at bounding box center [23, 180] width 8 height 8
click at [25, 136] on div at bounding box center [23, 140] width 8 height 8
click at [238, 365] on div "Undo" at bounding box center [240, 437] width 38 height 15
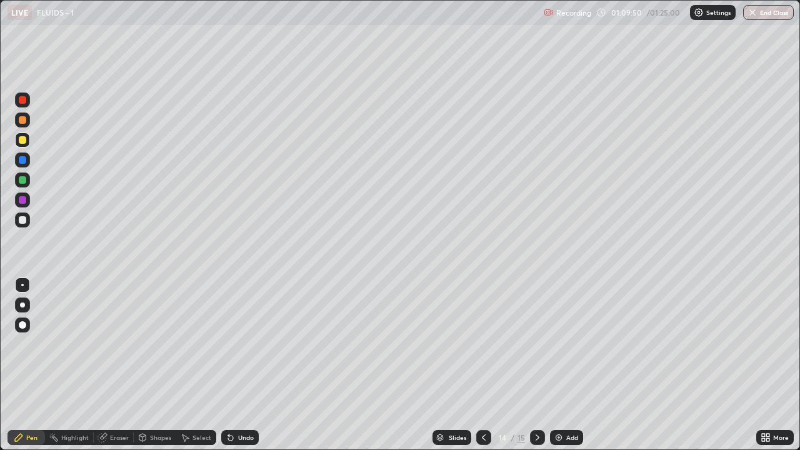
click at [242, 365] on div "Undo" at bounding box center [246, 438] width 16 height 6
click at [16, 175] on div at bounding box center [22, 180] width 15 height 15
click at [21, 121] on div at bounding box center [23, 120] width 8 height 8
click at [26, 184] on div at bounding box center [22, 180] width 15 height 15
click at [20, 219] on div at bounding box center [23, 220] width 8 height 8
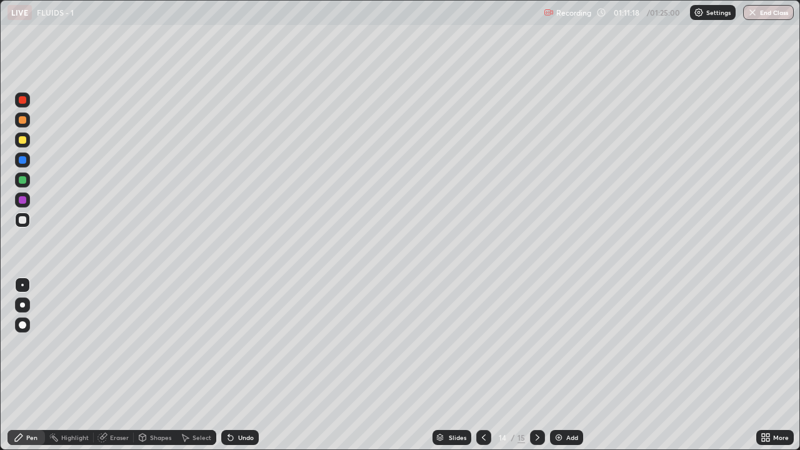
click at [16, 138] on div at bounding box center [22, 140] width 15 height 15
click at [25, 140] on div at bounding box center [23, 140] width 8 height 8
click at [17, 140] on div at bounding box center [22, 140] width 15 height 15
click at [231, 365] on icon at bounding box center [231, 438] width 10 height 10
click at [233, 365] on div "Undo" at bounding box center [240, 437] width 38 height 15
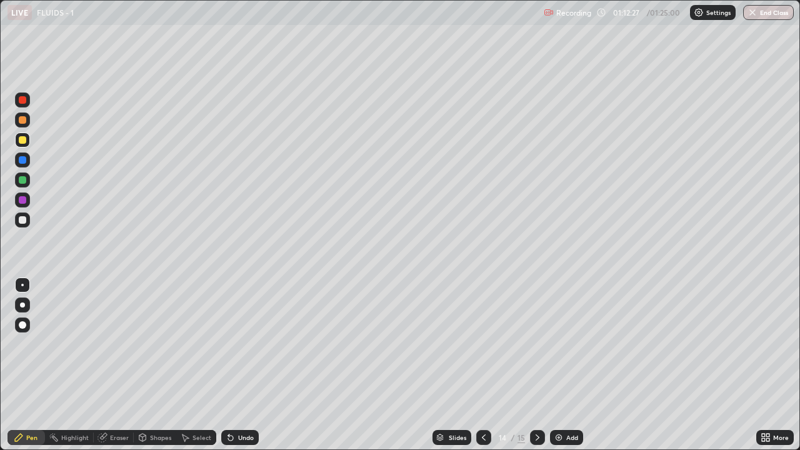
click at [231, 365] on div "Undo" at bounding box center [240, 437] width 38 height 15
click at [226, 365] on div "Undo" at bounding box center [240, 437] width 38 height 15
click at [191, 365] on div "Select" at bounding box center [196, 437] width 40 height 15
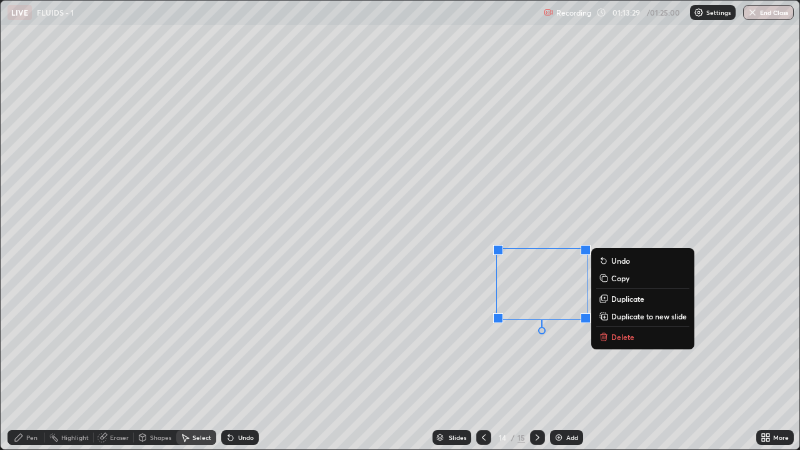
click at [609, 338] on icon at bounding box center [604, 337] width 10 height 10
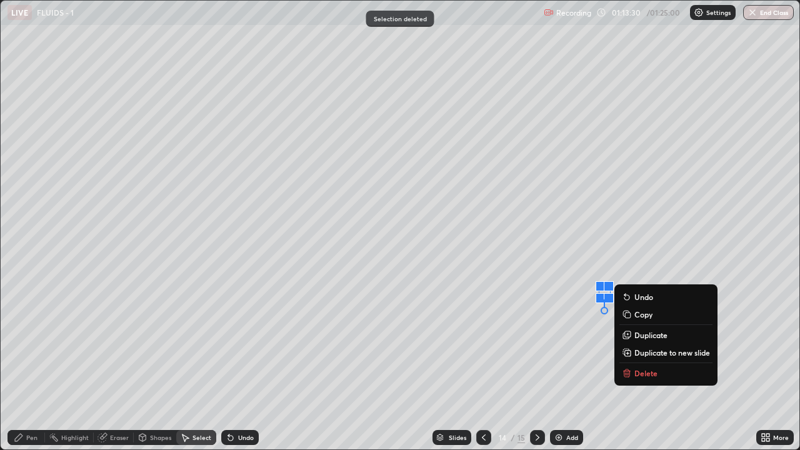
click at [633, 365] on button "Delete" at bounding box center [666, 373] width 93 height 15
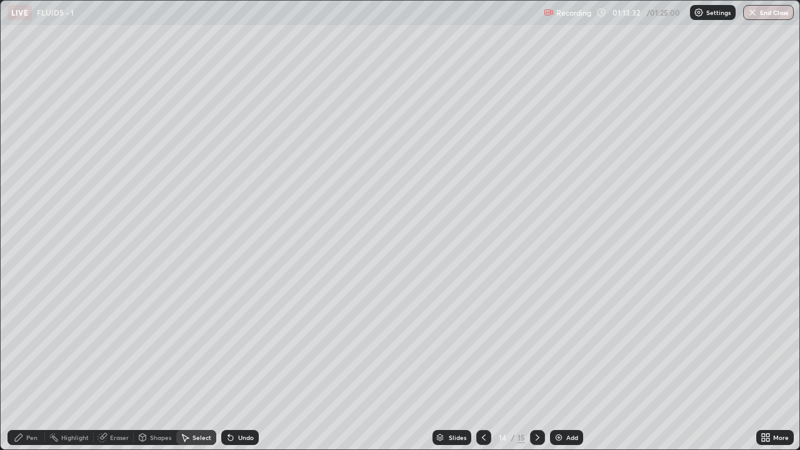
click at [18, 365] on icon at bounding box center [19, 438] width 10 height 10
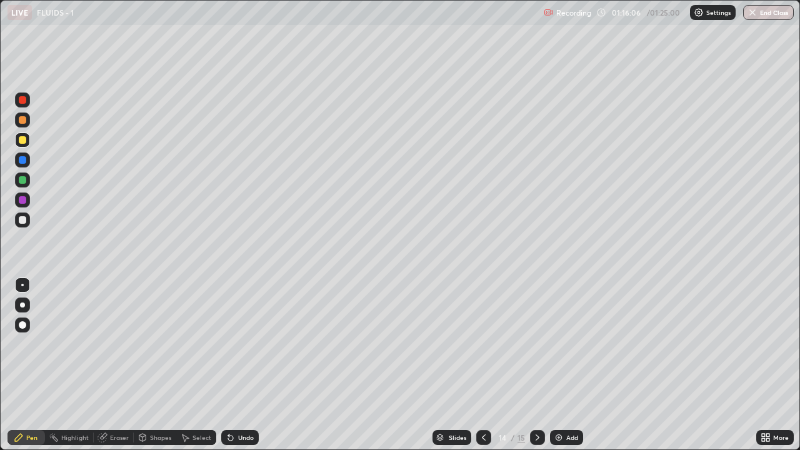
click at [562, 365] on img at bounding box center [559, 438] width 10 height 10
click at [236, 365] on div "Undo" at bounding box center [240, 437] width 38 height 15
click at [228, 365] on icon at bounding box center [228, 435] width 1 height 1
click at [228, 365] on div "Undo" at bounding box center [240, 437] width 38 height 15
click at [228, 365] on icon at bounding box center [228, 435] width 1 height 1
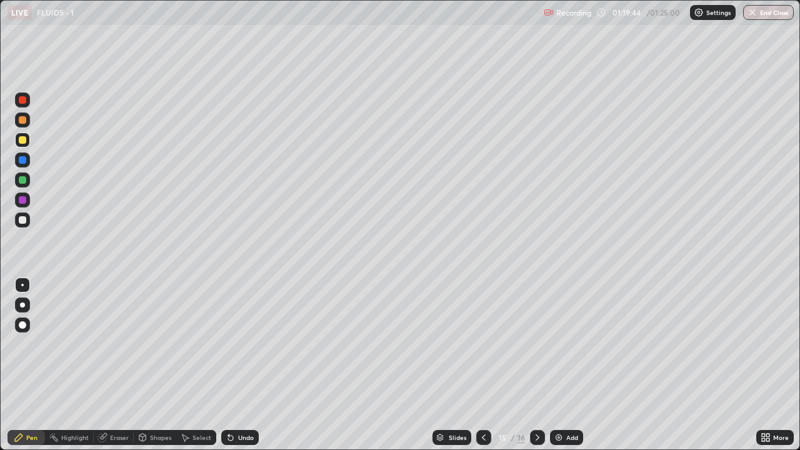
click at [756, 17] on img "button" at bounding box center [753, 13] width 10 height 10
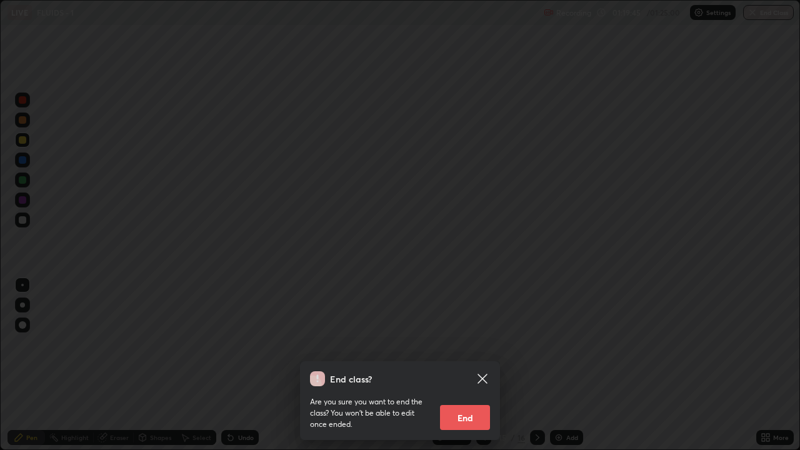
click at [476, 365] on button "End" at bounding box center [465, 417] width 50 height 25
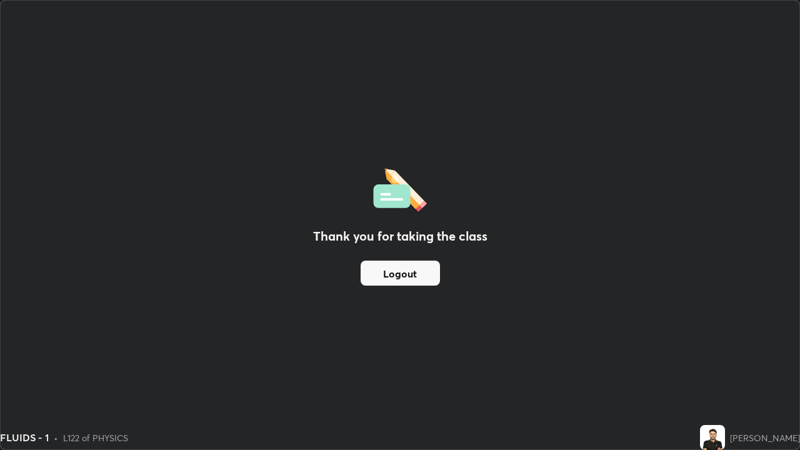
click at [411, 284] on button "Logout" at bounding box center [400, 273] width 79 height 25
